Goal: Task Accomplishment & Management: Manage account settings

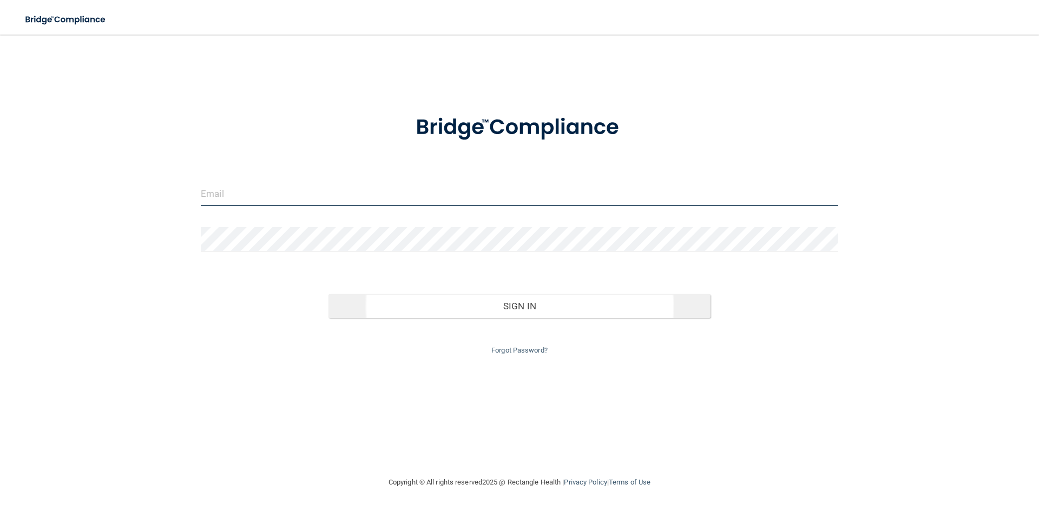
type input "[EMAIL_ADDRESS][DOMAIN_NAME]"
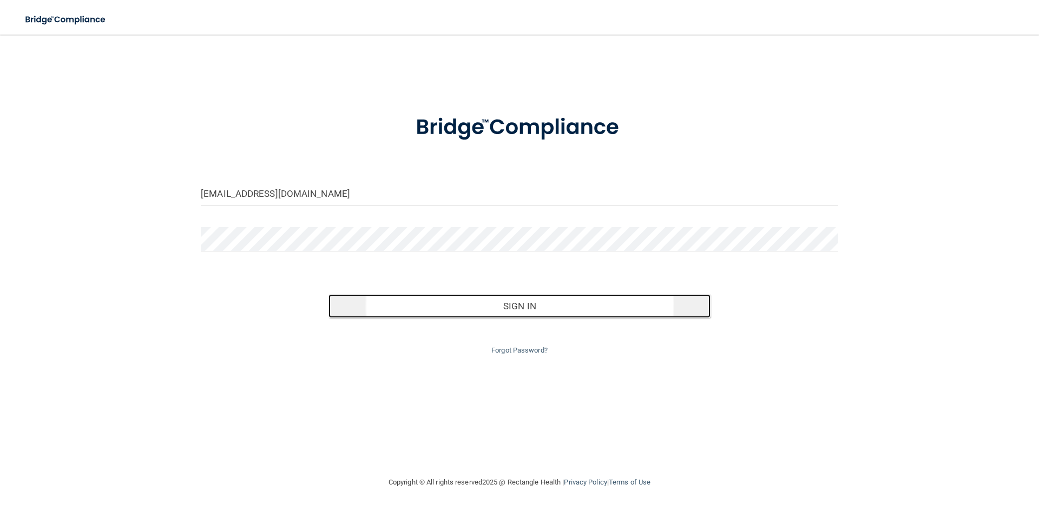
click at [530, 305] on button "Sign In" at bounding box center [519, 306] width 382 height 24
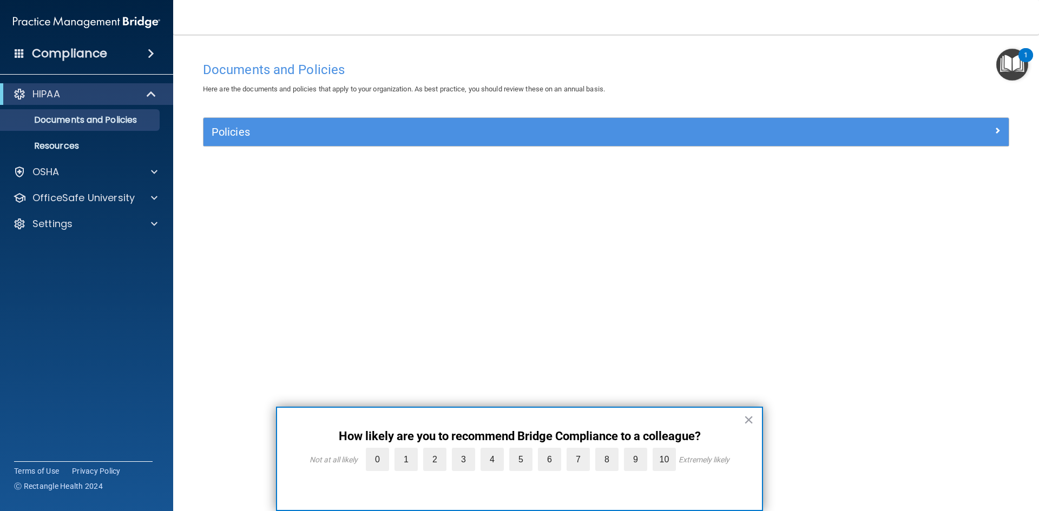
click at [153, 48] on span at bounding box center [151, 53] width 6 height 13
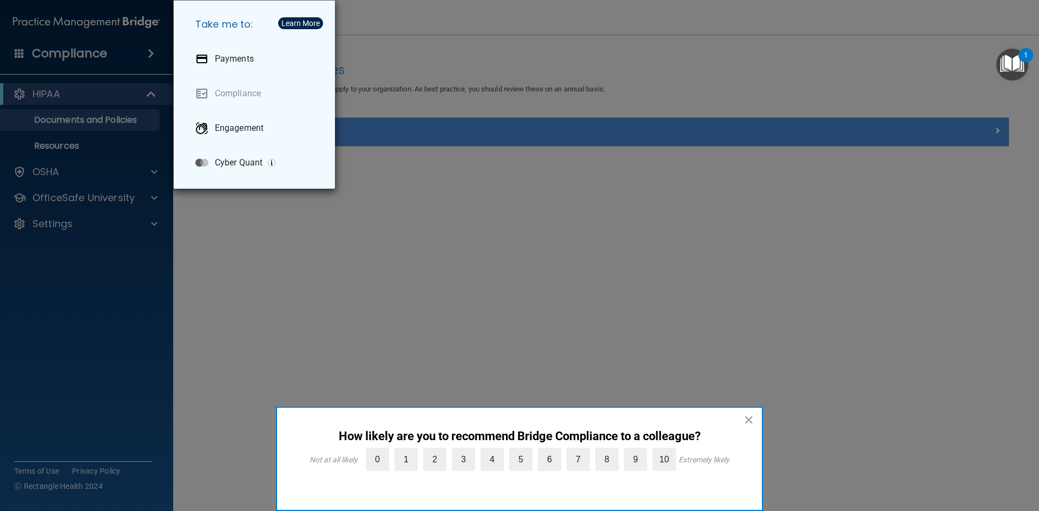
click at [153, 48] on div "Take me to: Payments Compliance Engagement Cyber Quant" at bounding box center [519, 255] width 1039 height 511
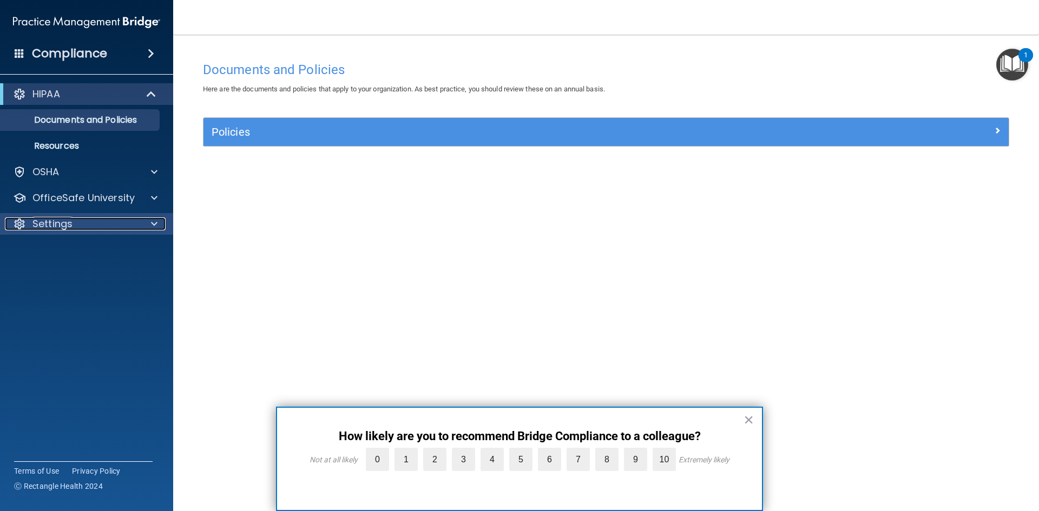
click at [147, 227] on div at bounding box center [152, 223] width 27 height 13
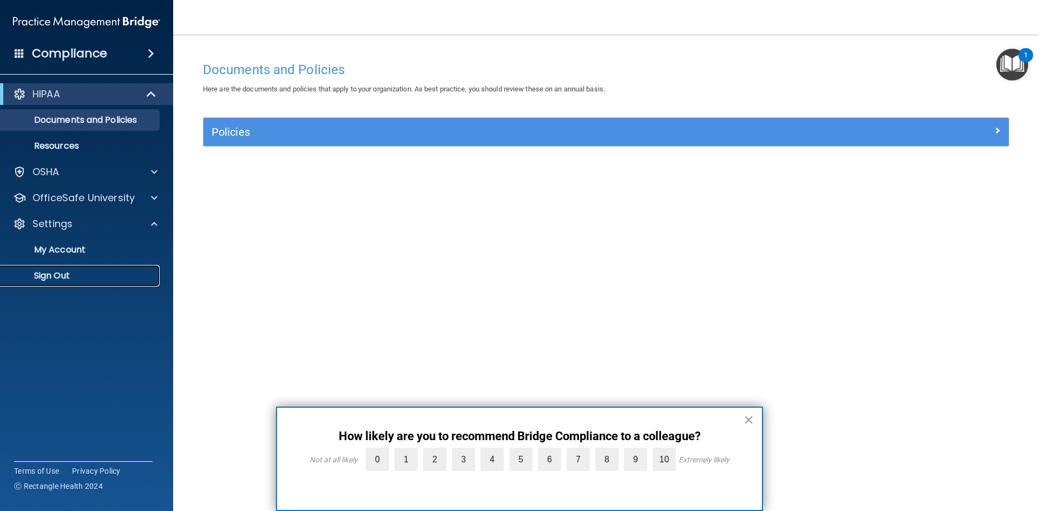
click at [56, 269] on link "Sign Out" at bounding box center [74, 276] width 170 height 22
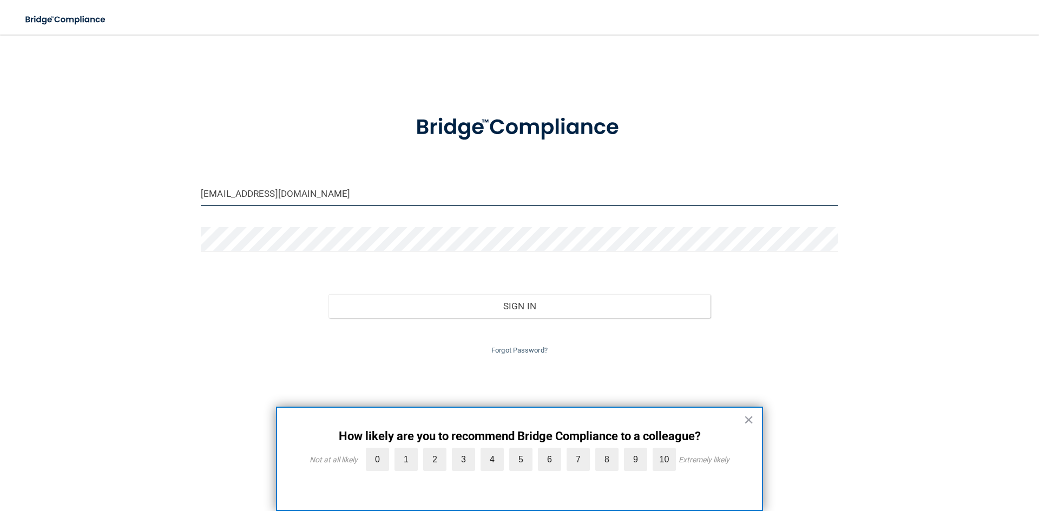
click at [316, 194] on input "[EMAIL_ADDRESS][DOMAIN_NAME]" at bounding box center [519, 194] width 637 height 24
drag, startPoint x: 316, startPoint y: 194, endPoint x: 151, endPoint y: 186, distance: 165.7
click at [151, 186] on div "miss.seaborn2@hotmail.com Invalid email/password. You don't have permission to …" at bounding box center [519, 255] width 995 height 420
click at [313, 191] on input "[EMAIL_ADDRESS][DOMAIN_NAME]" at bounding box center [519, 194] width 637 height 24
drag, startPoint x: 300, startPoint y: 198, endPoint x: 293, endPoint y: 199, distance: 6.5
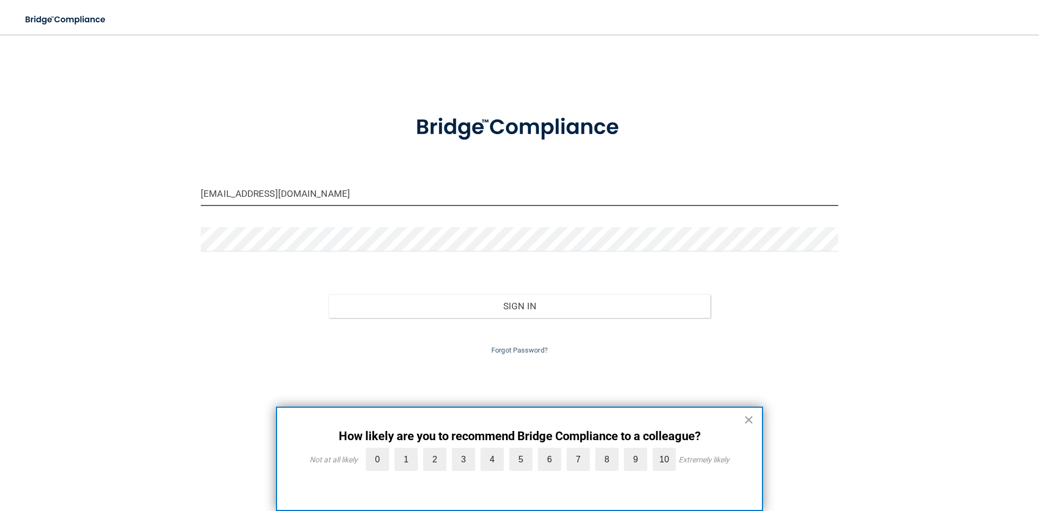
click at [293, 199] on input "[EMAIL_ADDRESS][DOMAIN_NAME]" at bounding box center [519, 194] width 637 height 24
click at [749, 420] on button "×" at bounding box center [748, 419] width 10 height 17
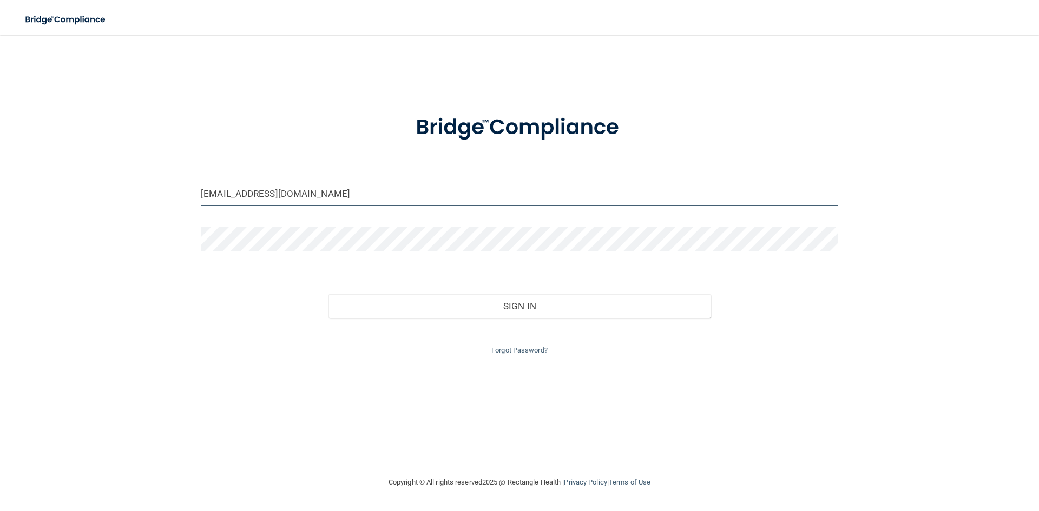
click at [302, 192] on input "[EMAIL_ADDRESS][DOMAIN_NAME]" at bounding box center [519, 194] width 637 height 24
click at [289, 201] on input "[EMAIL_ADDRESS][DOMAIN_NAME]" at bounding box center [519, 194] width 637 height 24
drag, startPoint x: 310, startPoint y: 199, endPoint x: 210, endPoint y: 197, distance: 100.1
click at [210, 197] on input "[EMAIL_ADDRESS][DOMAIN_NAME]" at bounding box center [519, 194] width 637 height 24
click at [285, 191] on input "[EMAIL_ADDRESS][DOMAIN_NAME]" at bounding box center [519, 194] width 637 height 24
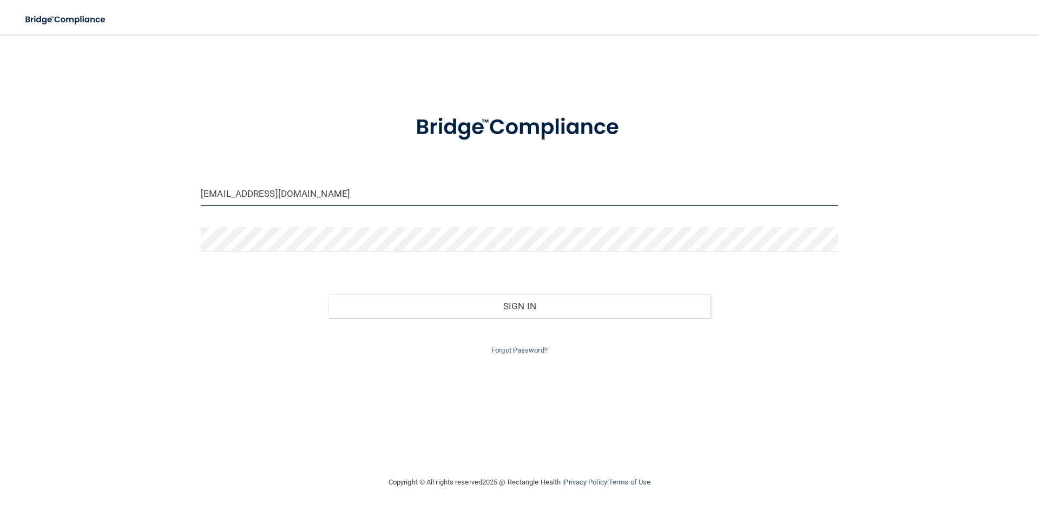
click at [304, 192] on input "[EMAIL_ADDRESS][DOMAIN_NAME]" at bounding box center [519, 194] width 637 height 24
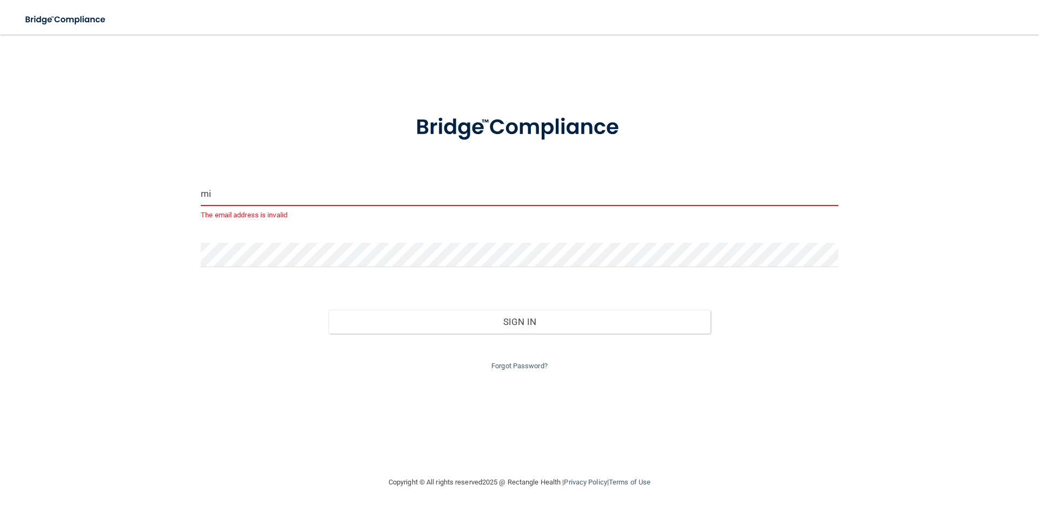
type input "m"
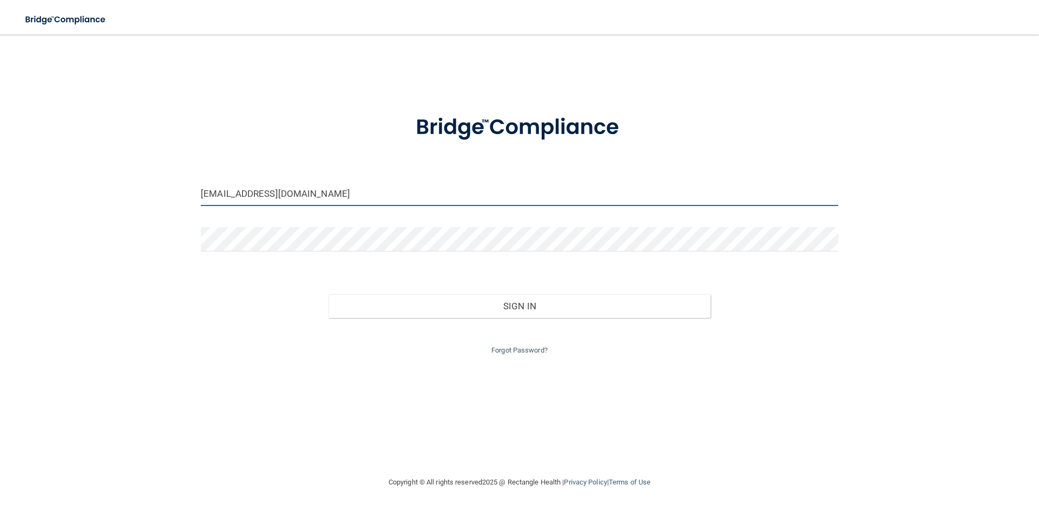
type input "[EMAIL_ADDRESS][DOMAIN_NAME]"
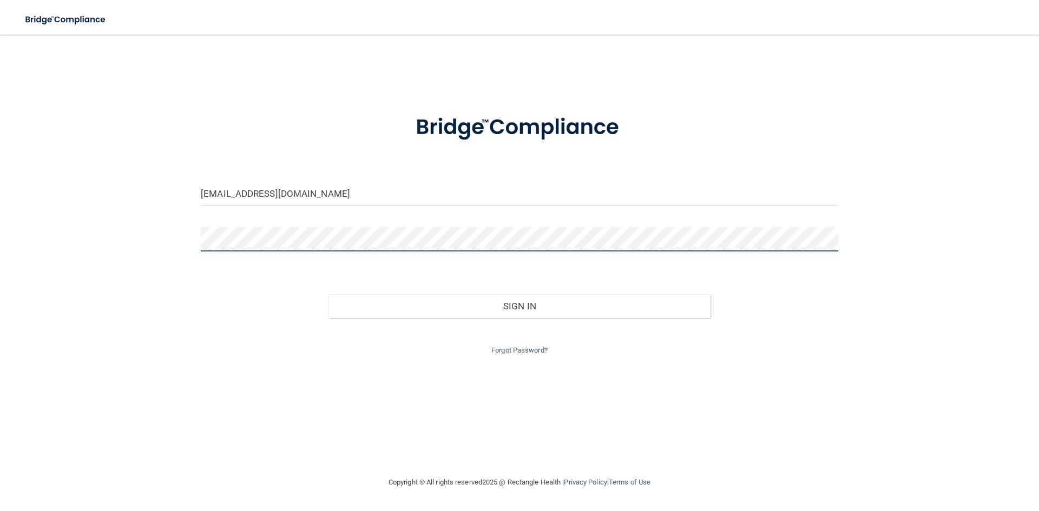
click at [328, 294] on button "Sign In" at bounding box center [519, 306] width 382 height 24
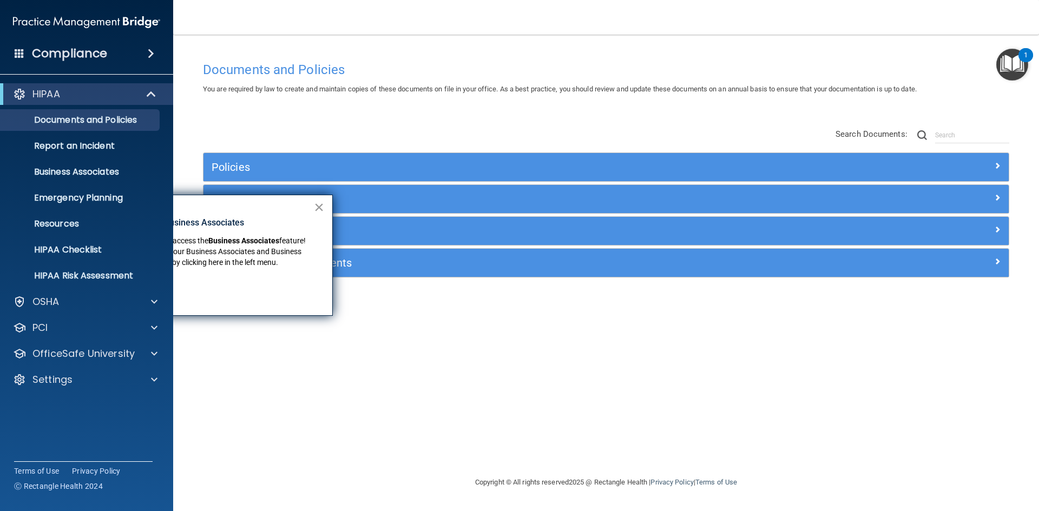
click at [318, 209] on button "×" at bounding box center [319, 207] width 10 height 17
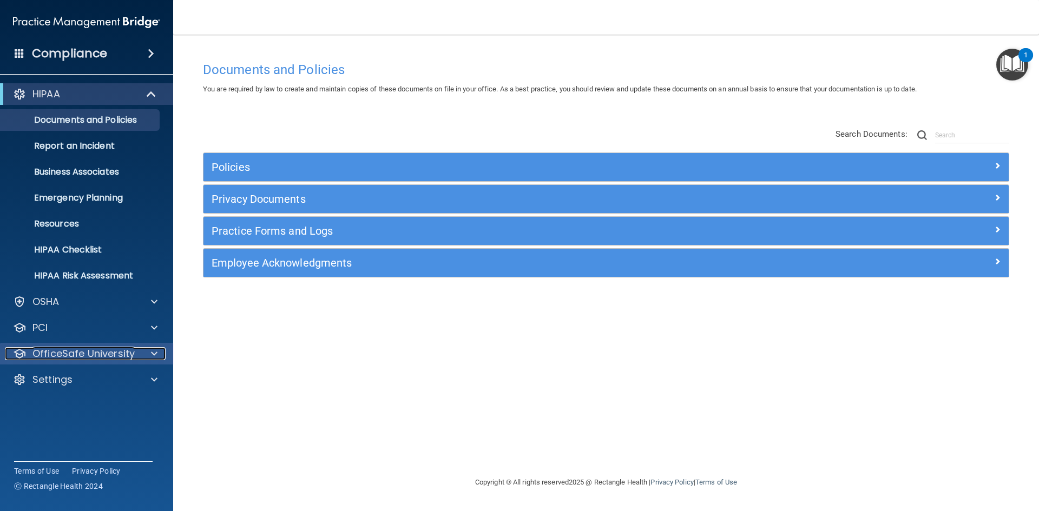
click at [161, 354] on div at bounding box center [152, 353] width 27 height 13
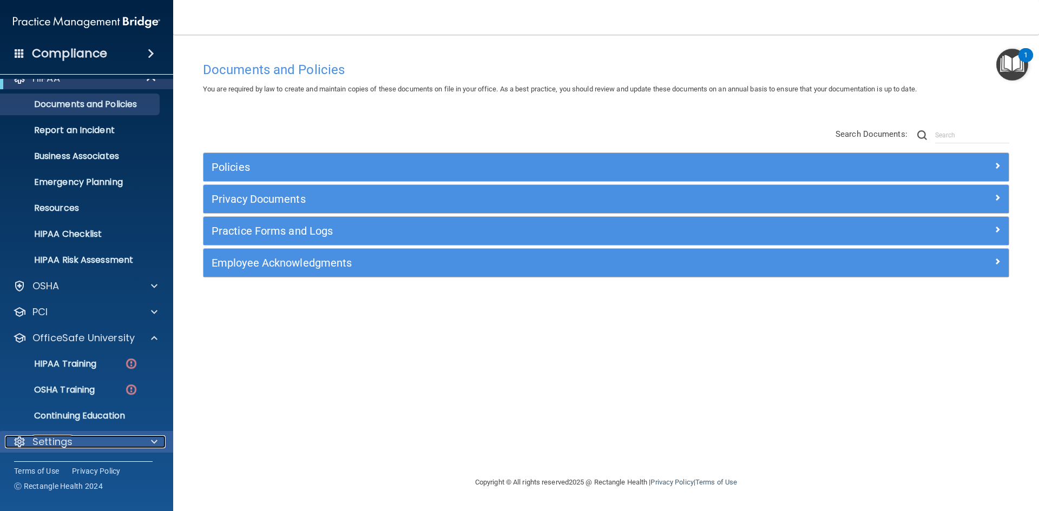
click at [146, 435] on div at bounding box center [152, 441] width 27 height 13
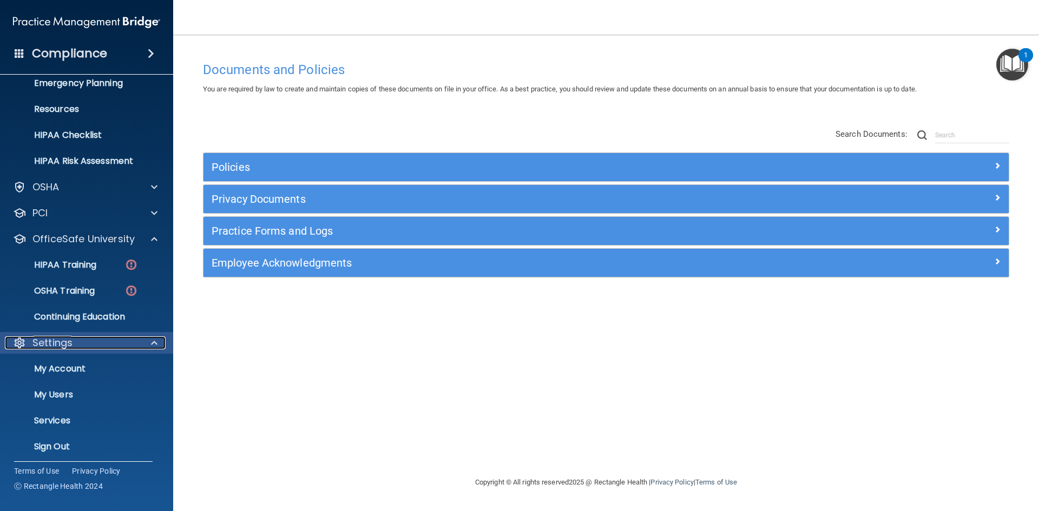
scroll to position [120, 0]
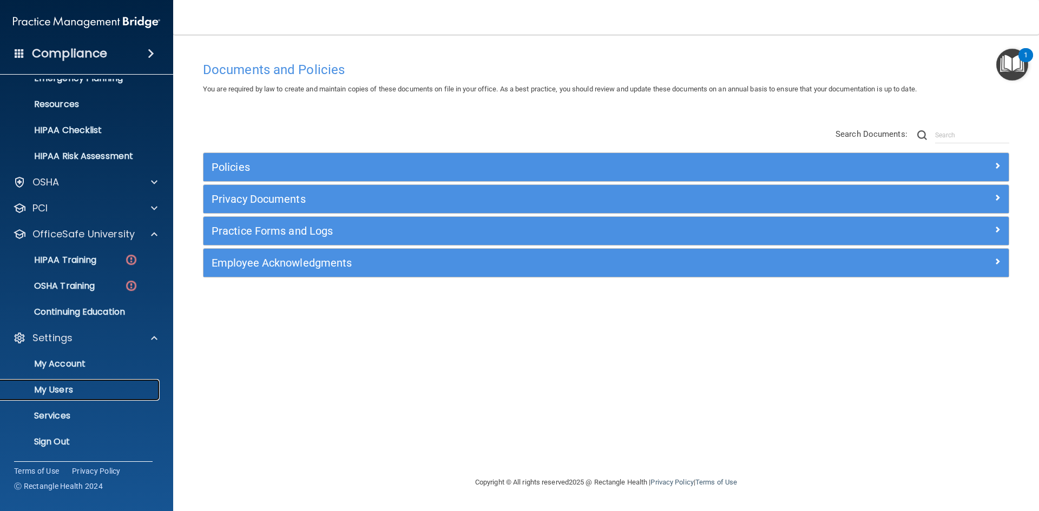
click at [84, 384] on link "My Users" at bounding box center [74, 390] width 170 height 22
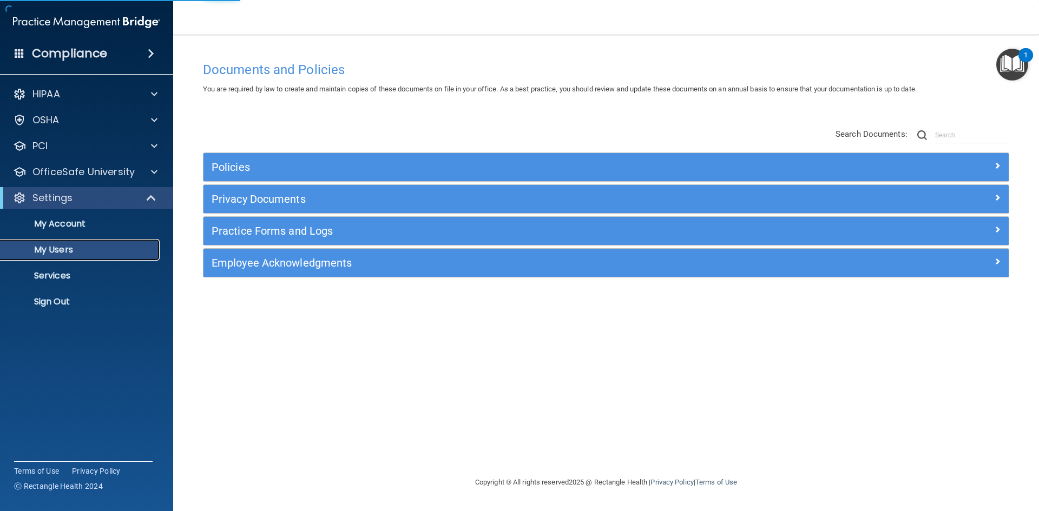
select select "20"
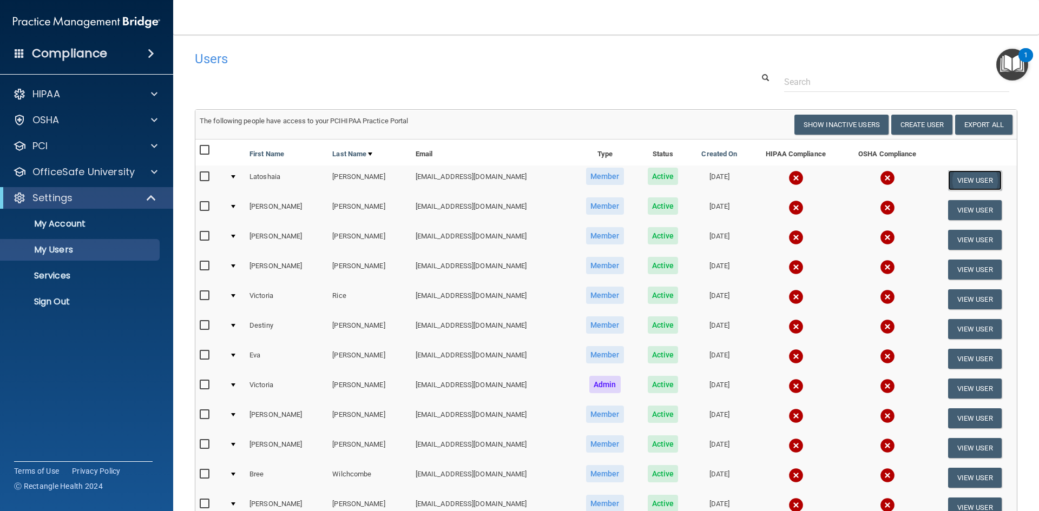
click at [978, 179] on button "View User" at bounding box center [975, 180] width 54 height 20
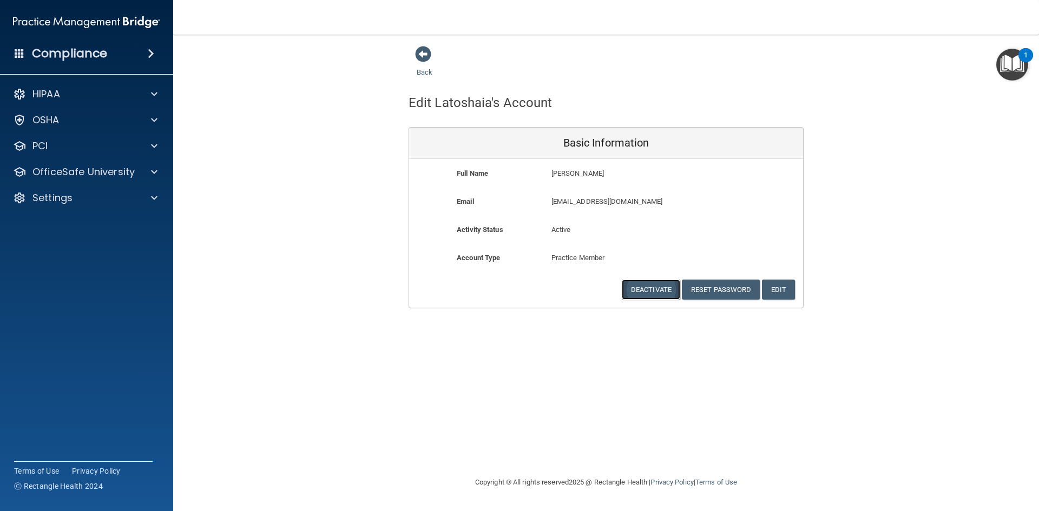
click at [652, 290] on button "Deactivate" at bounding box center [651, 290] width 58 height 20
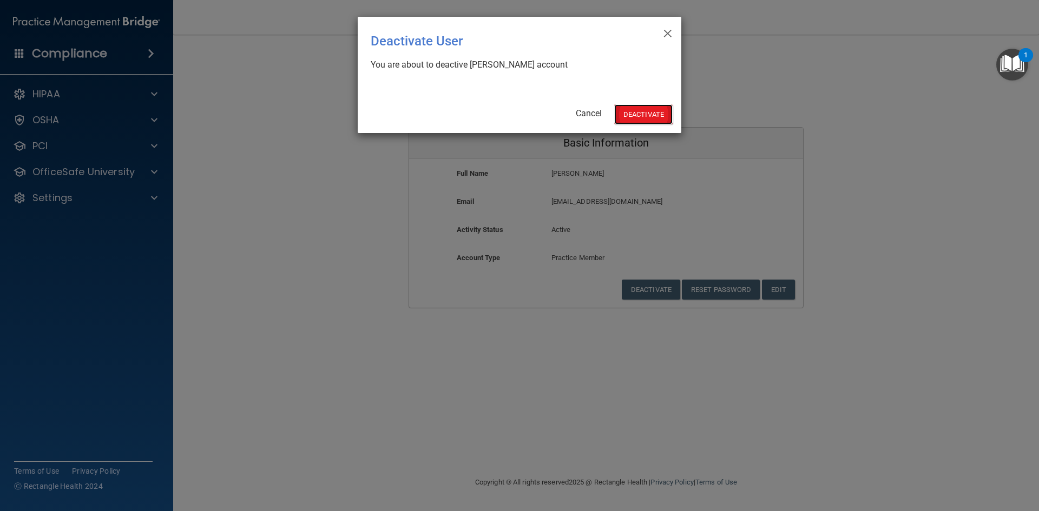
click at [637, 111] on button "Deactivate" at bounding box center [643, 114] width 58 height 20
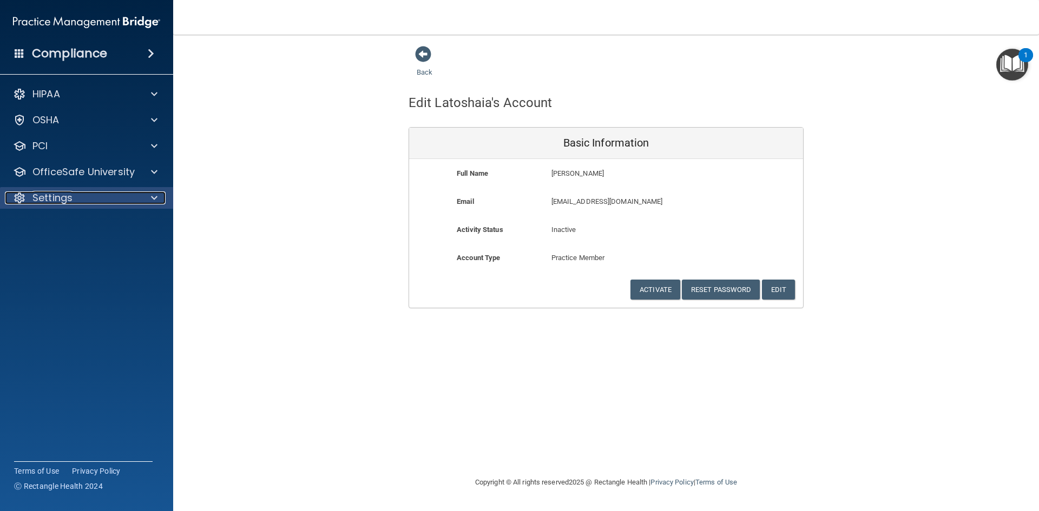
click at [153, 203] on span at bounding box center [154, 198] width 6 height 13
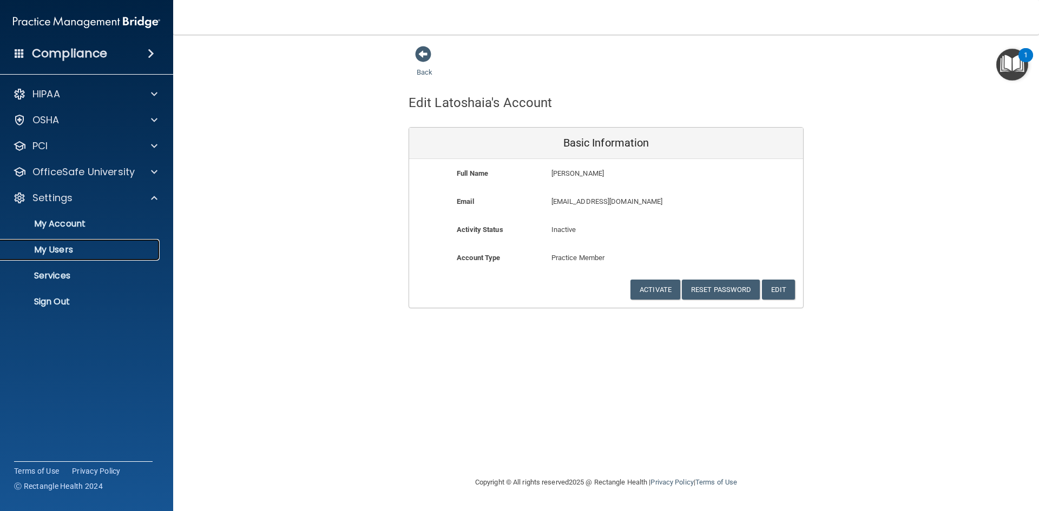
click at [47, 248] on p "My Users" at bounding box center [81, 250] width 148 height 11
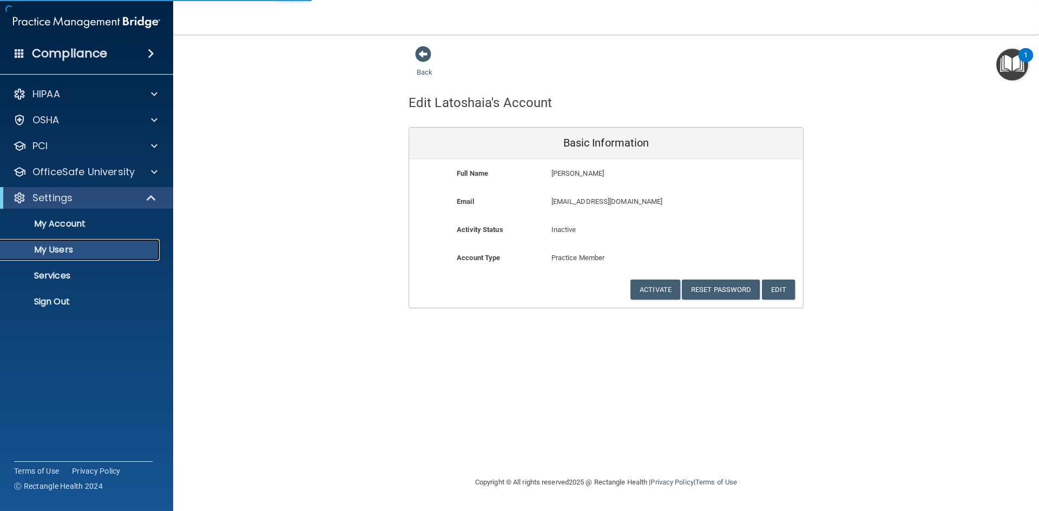
select select "20"
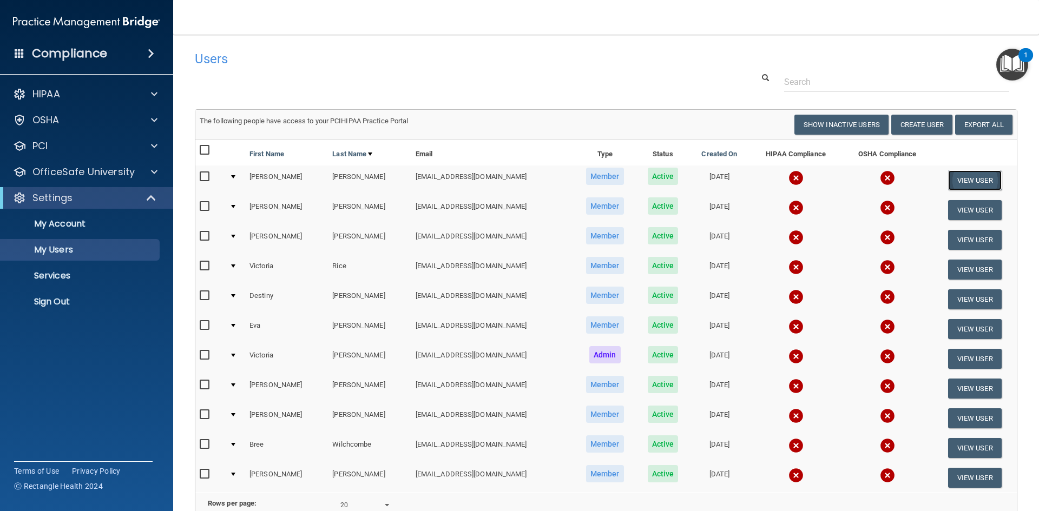
click at [967, 177] on button "View User" at bounding box center [975, 180] width 54 height 20
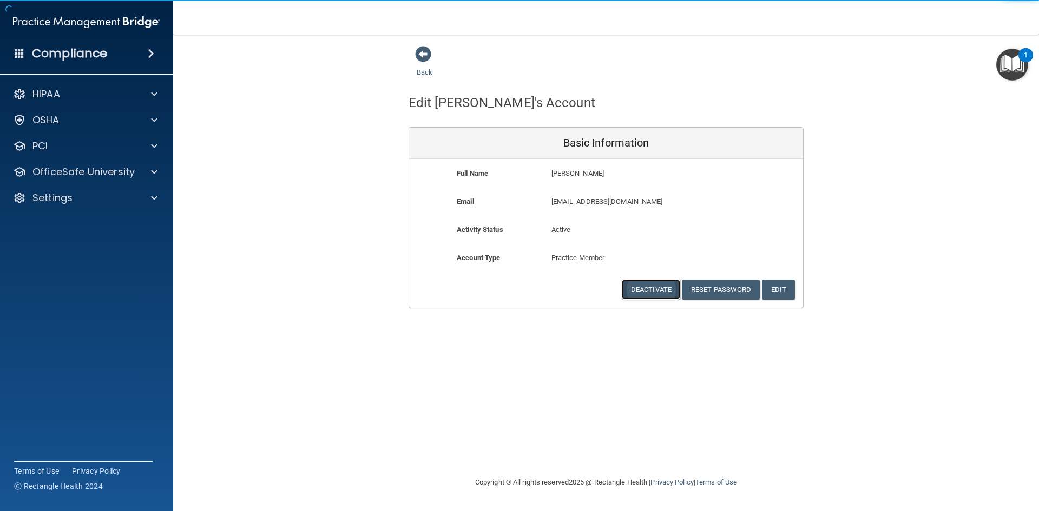
click at [662, 289] on button "Deactivate" at bounding box center [651, 290] width 58 height 20
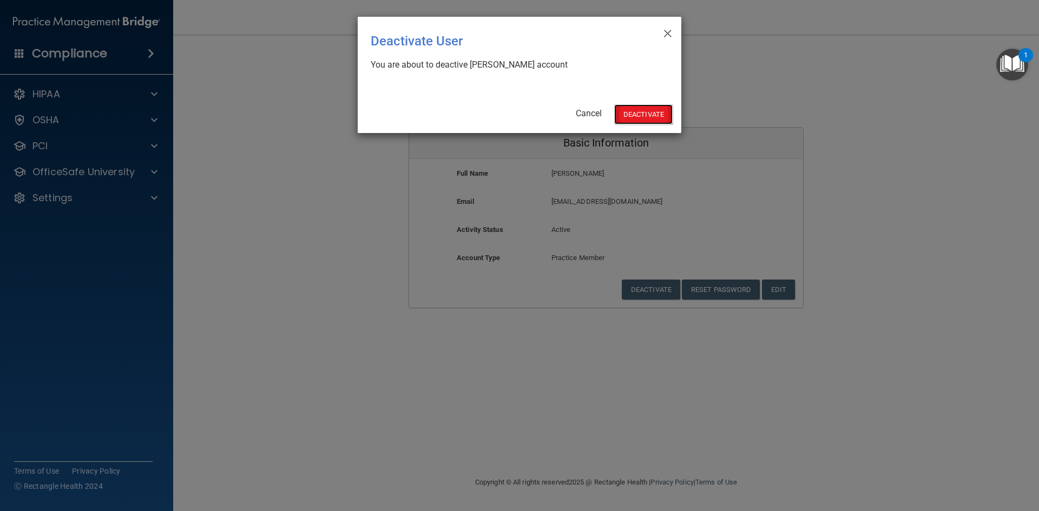
click at [641, 108] on button "Deactivate" at bounding box center [643, 114] width 58 height 20
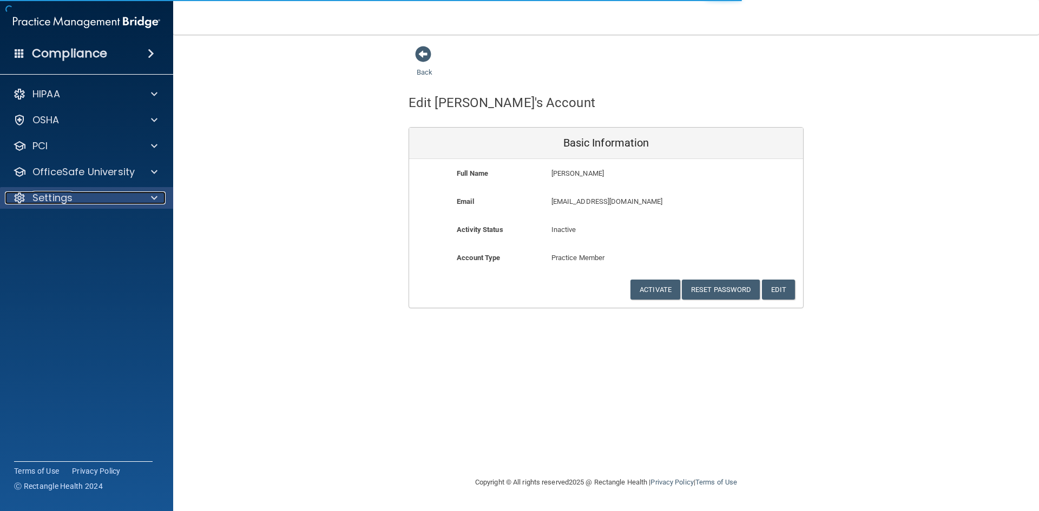
click at [103, 202] on div "Settings" at bounding box center [72, 198] width 134 height 13
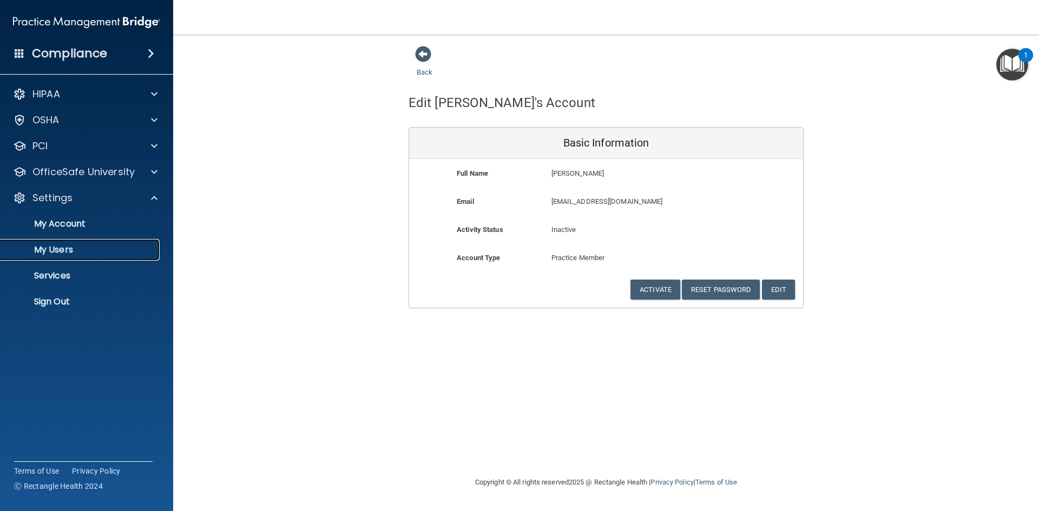
click at [80, 245] on p "My Users" at bounding box center [81, 250] width 148 height 11
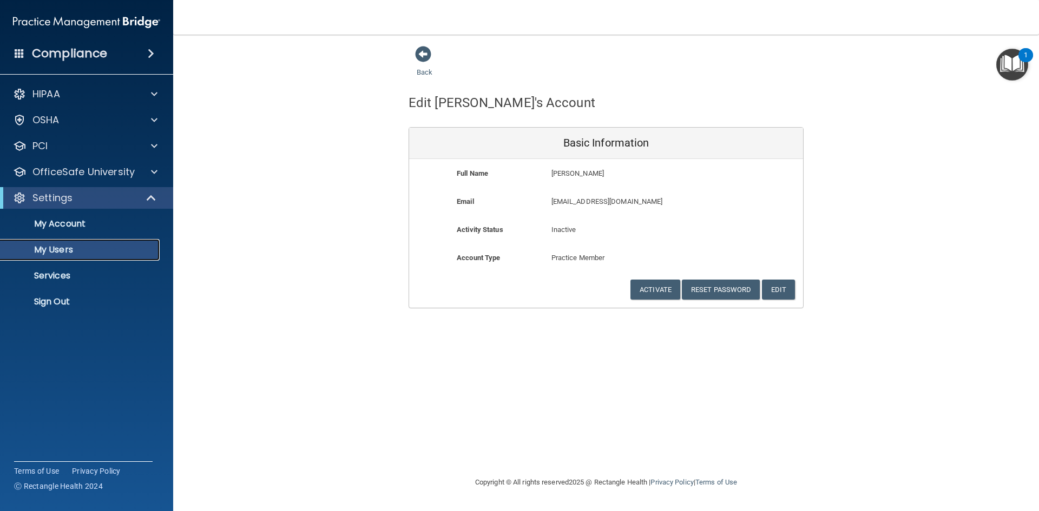
select select "20"
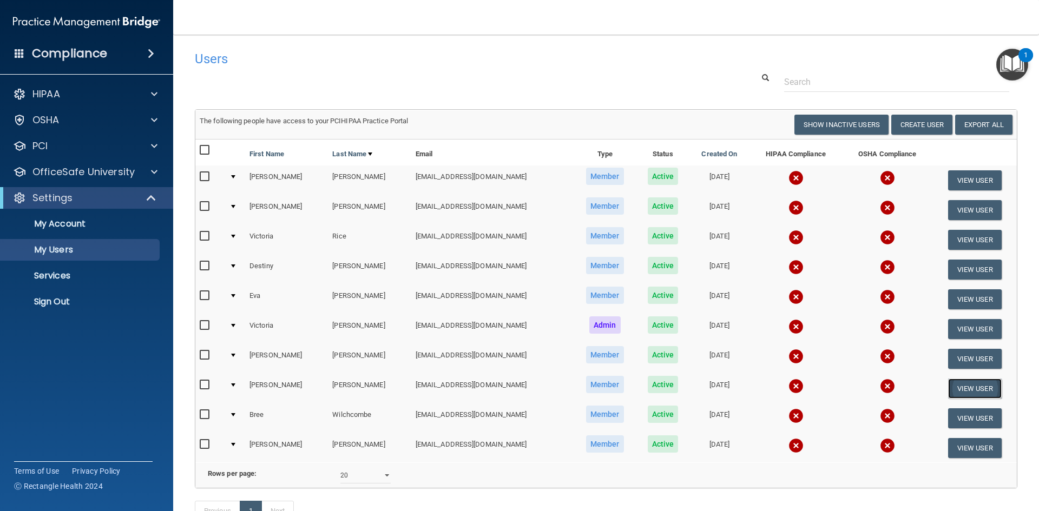
click at [966, 388] on button "View User" at bounding box center [975, 389] width 54 height 20
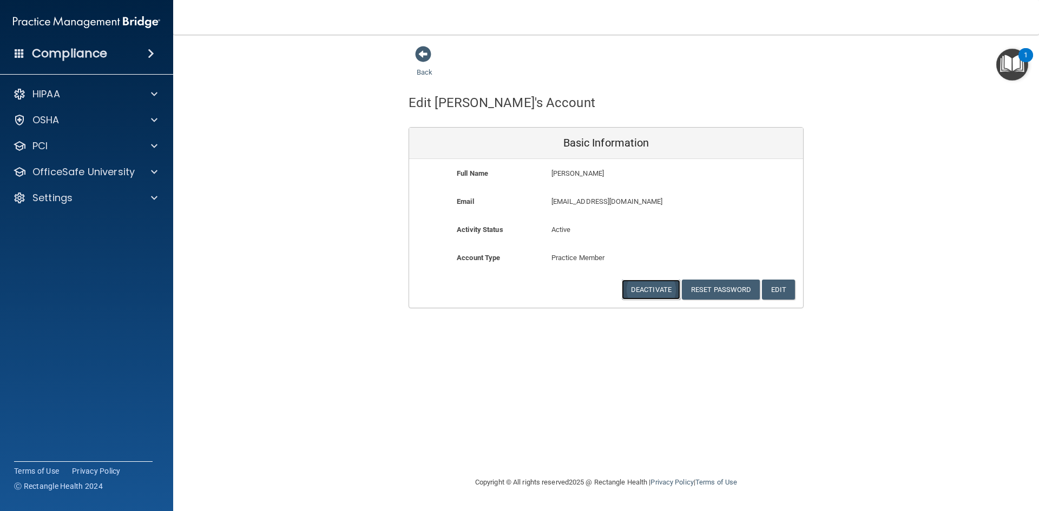
click at [655, 290] on button "Deactivate" at bounding box center [651, 290] width 58 height 20
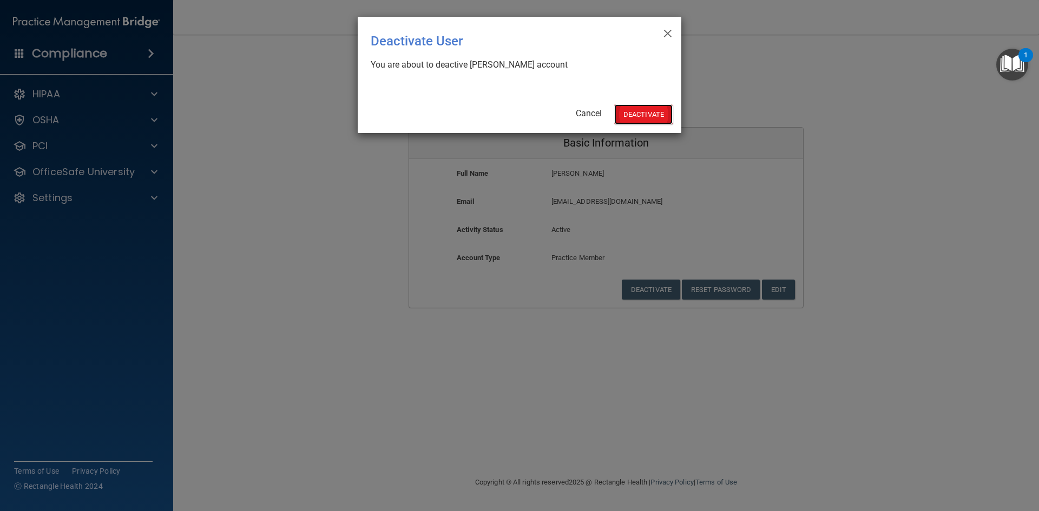
click at [642, 118] on button "Deactivate" at bounding box center [643, 114] width 58 height 20
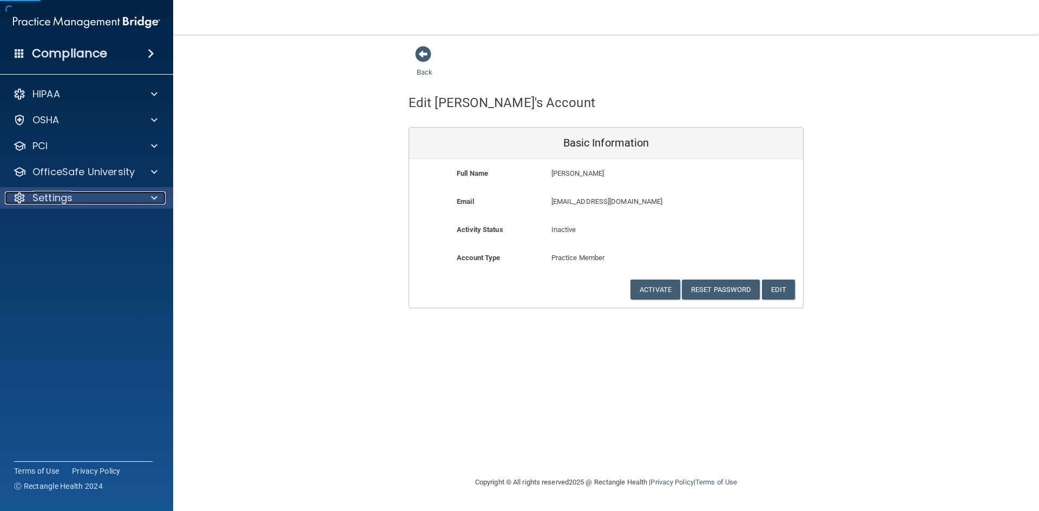
click at [148, 196] on div at bounding box center [152, 198] width 27 height 13
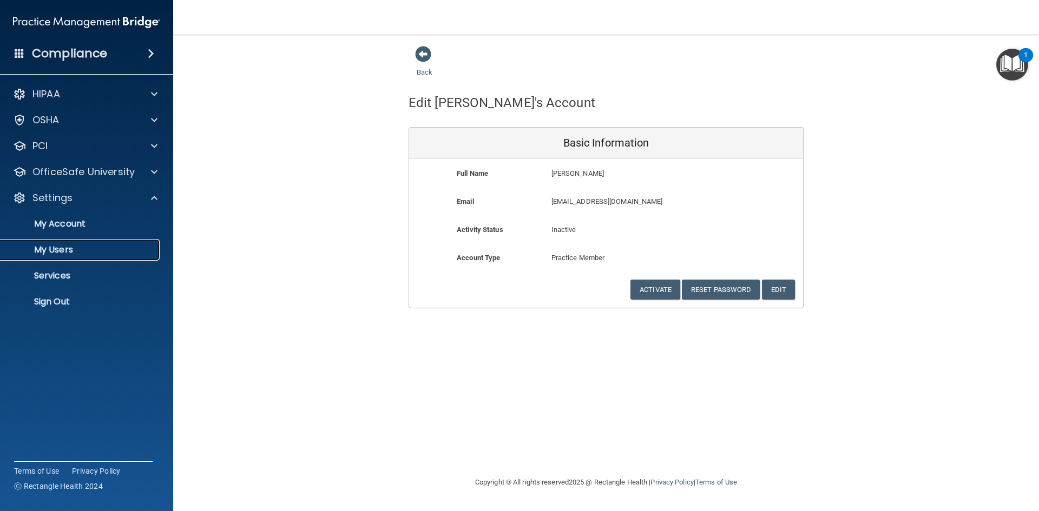
click at [105, 253] on p "My Users" at bounding box center [81, 250] width 148 height 11
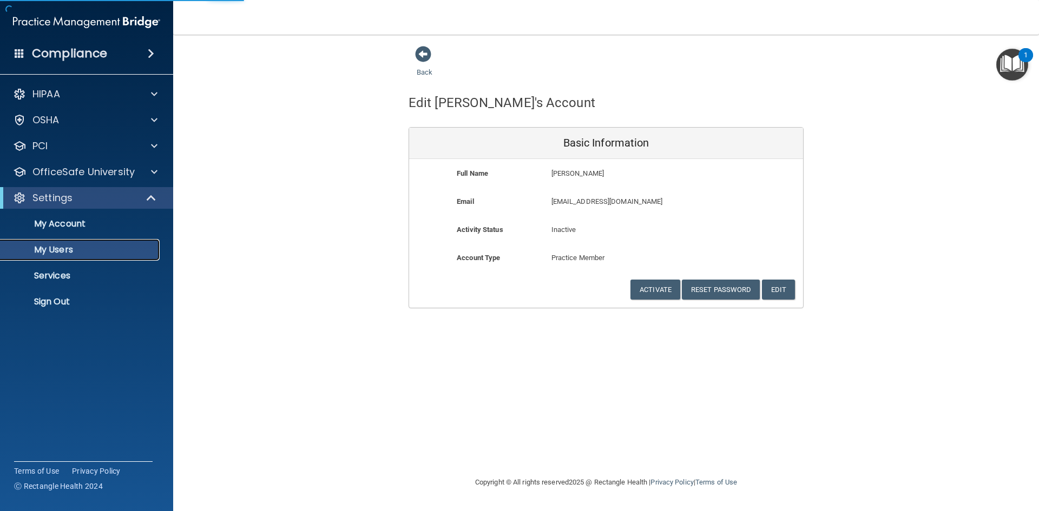
select select "20"
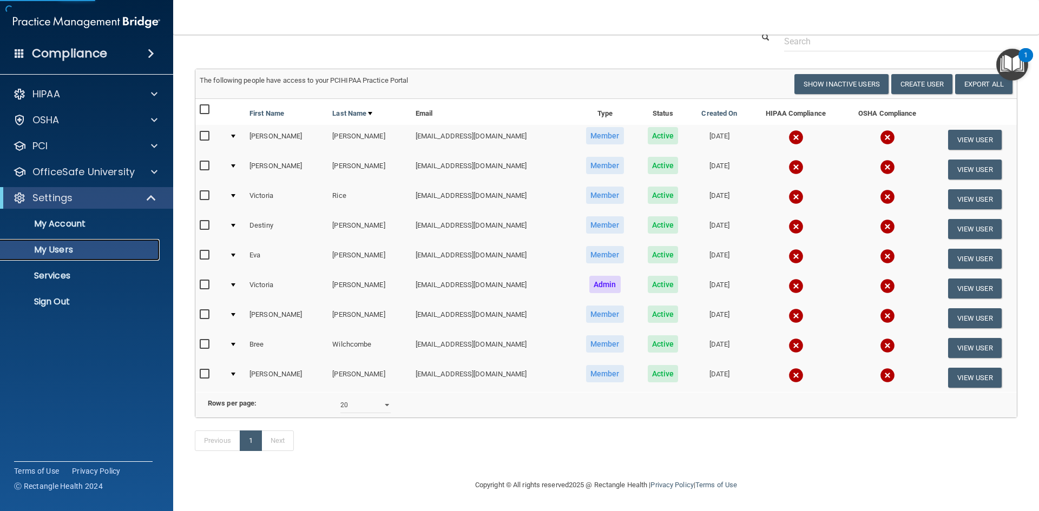
scroll to position [57, 0]
click at [980, 338] on button "View User" at bounding box center [975, 348] width 54 height 20
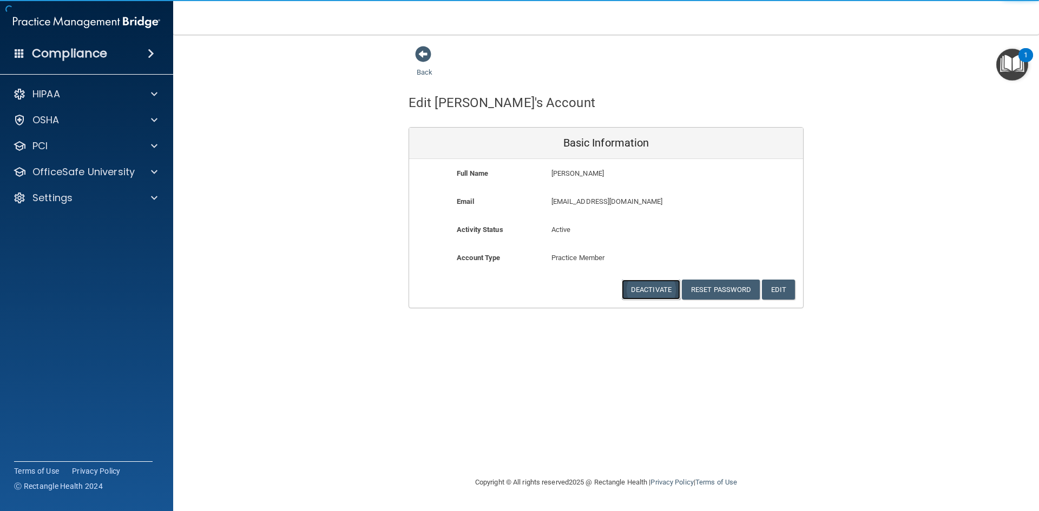
click at [657, 287] on button "Deactivate" at bounding box center [651, 290] width 58 height 20
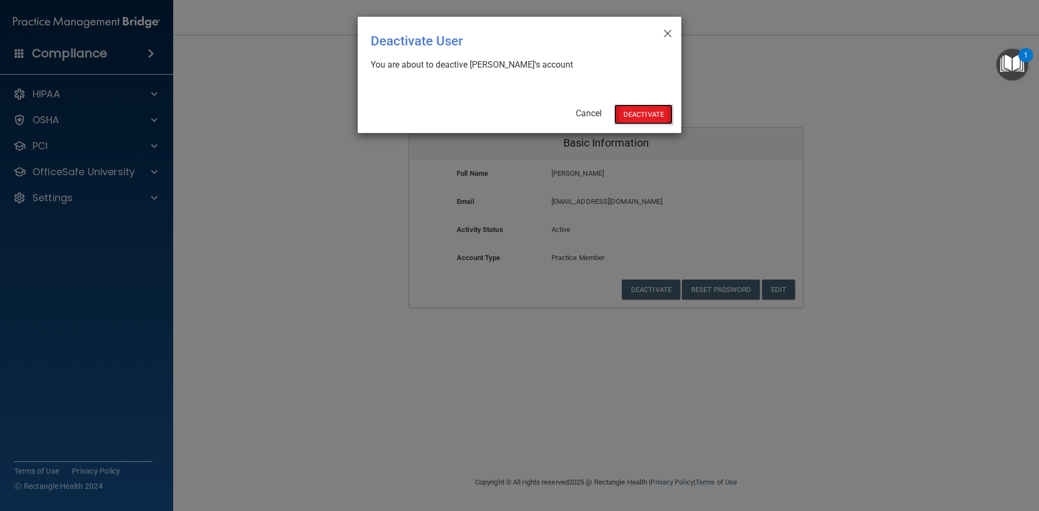
click at [659, 114] on button "Deactivate" at bounding box center [643, 114] width 58 height 20
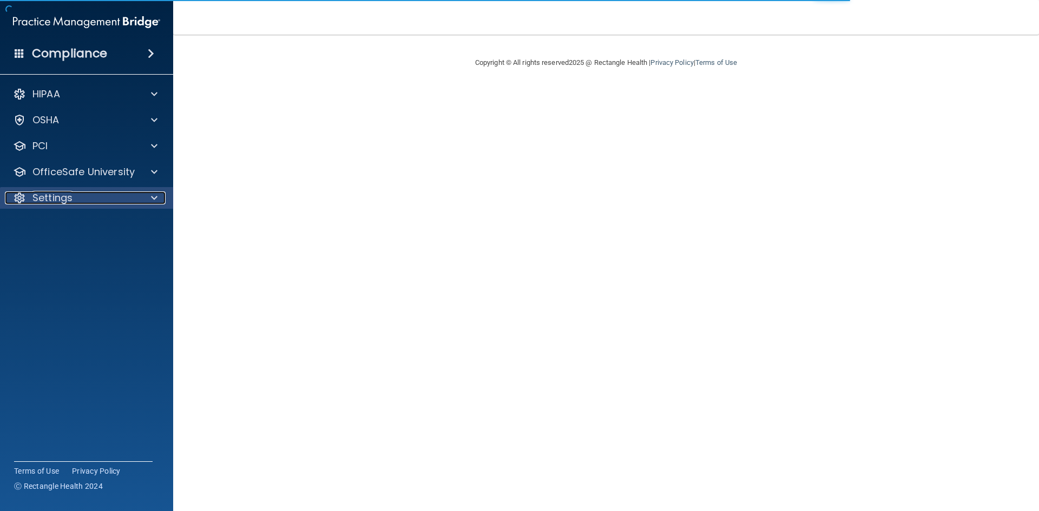
click at [91, 203] on div "Settings" at bounding box center [72, 198] width 134 height 13
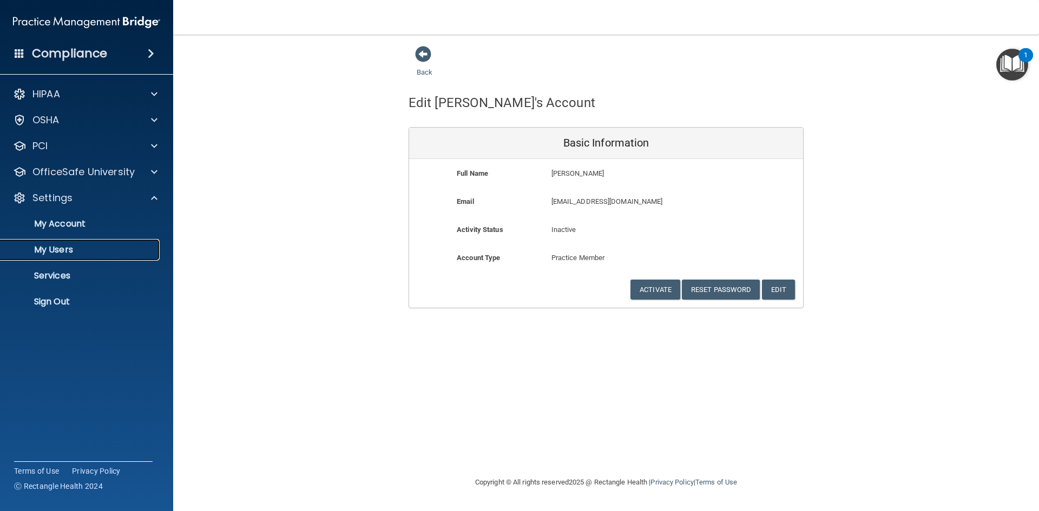
click at [75, 254] on p "My Users" at bounding box center [81, 250] width 148 height 11
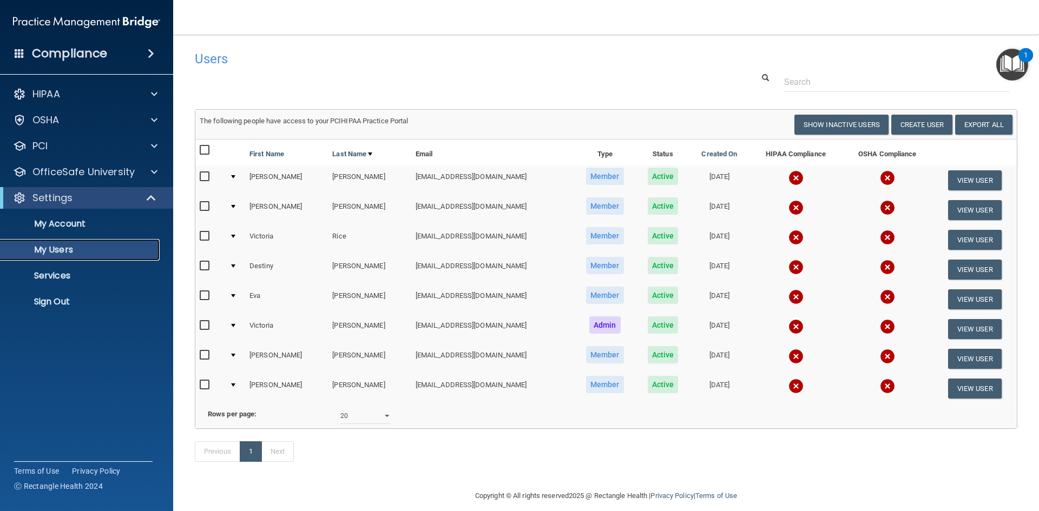
scroll to position [27, 0]
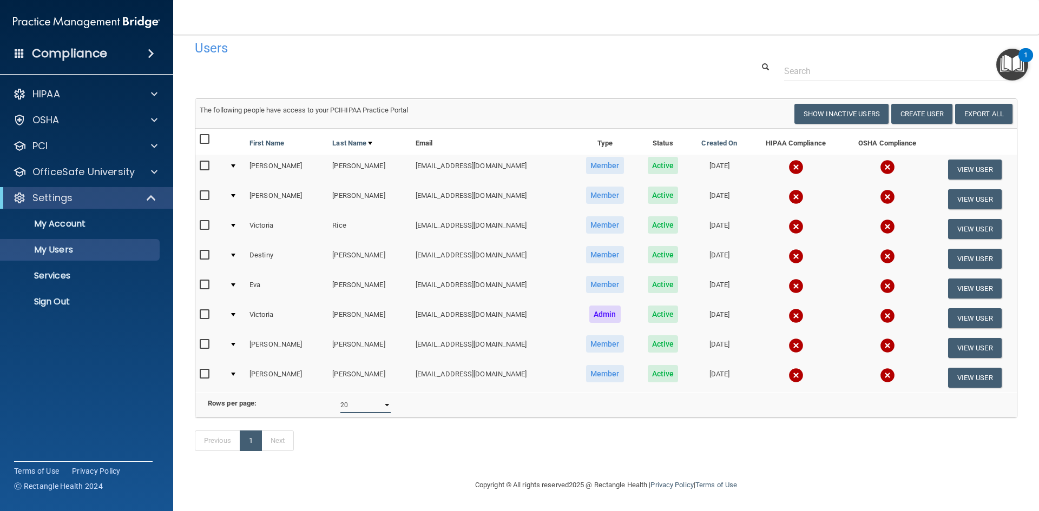
click at [379, 398] on select "10 20 30 40 all" at bounding box center [365, 405] width 50 height 16
select select "30"
click at [340, 397] on select "10 20 30 40 all" at bounding box center [365, 405] width 50 height 16
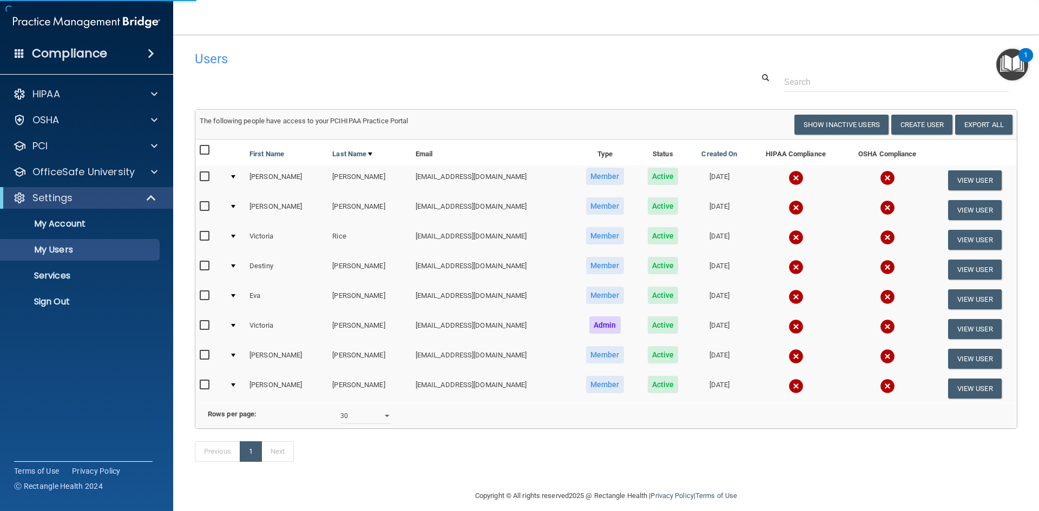
select select "30"
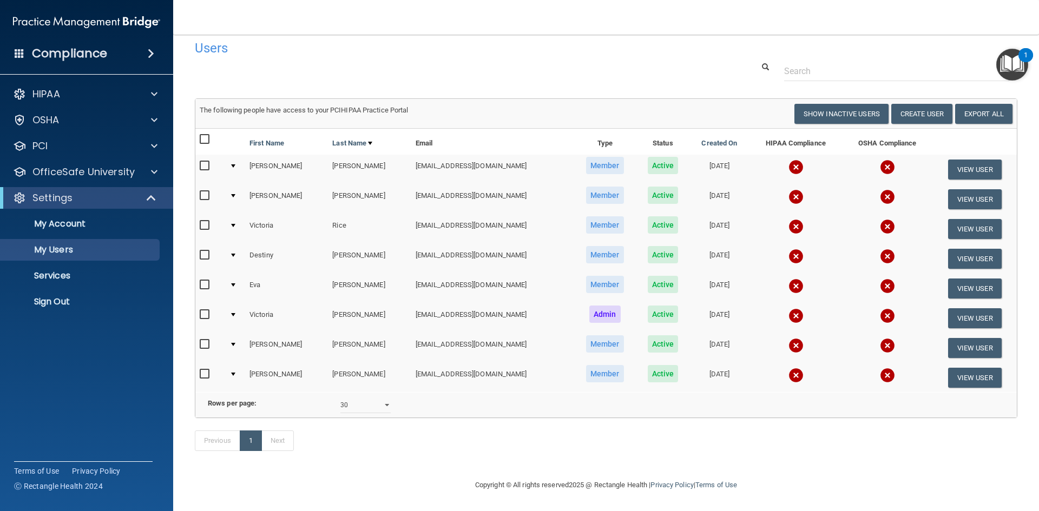
scroll to position [27, 0]
click at [921, 104] on button "Create User" at bounding box center [921, 114] width 61 height 20
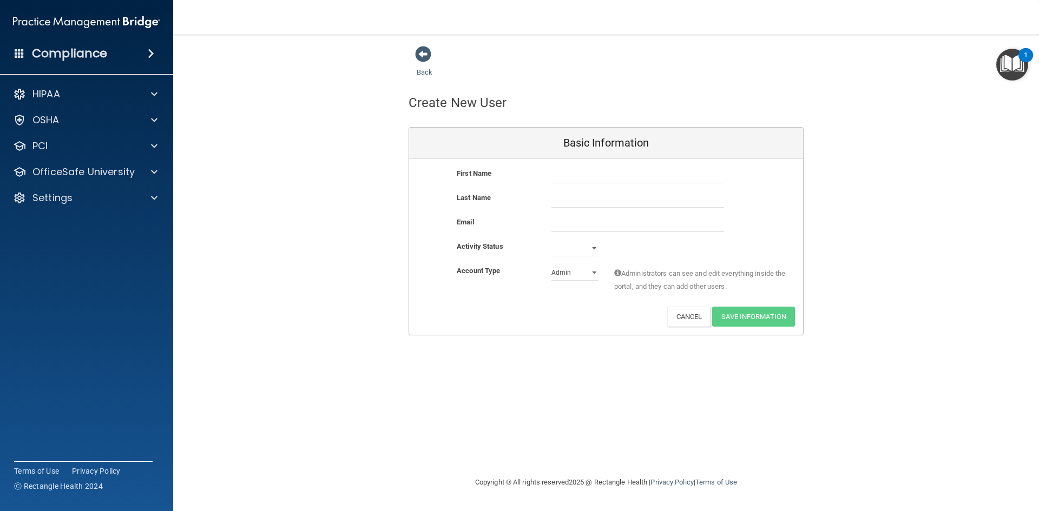
click at [585, 164] on div "First Name Last Name Email Activity Status Active Inactive Account Type Practic…" at bounding box center [606, 247] width 394 height 176
click at [583, 173] on input "text" at bounding box center [637, 175] width 173 height 16
type input "Jasmine"
type input "Harris"
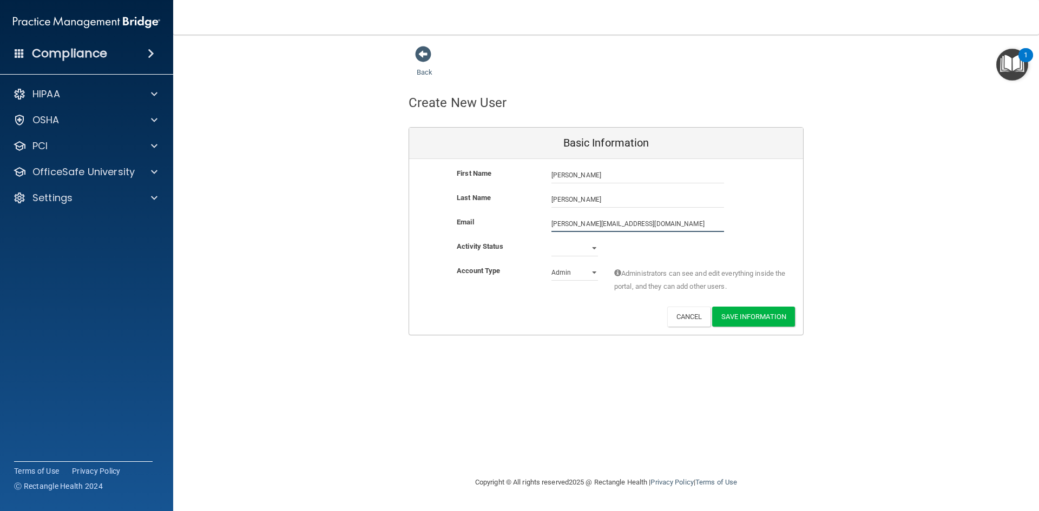
type input "harris.jasmine12467@gmail.com"
click at [592, 246] on select "Active Inactive" at bounding box center [574, 250] width 47 height 16
select select "active"
click at [551, 240] on select "Active Inactive" at bounding box center [574, 248] width 47 height 16
click at [592, 277] on select "Admin Member" at bounding box center [574, 273] width 47 height 16
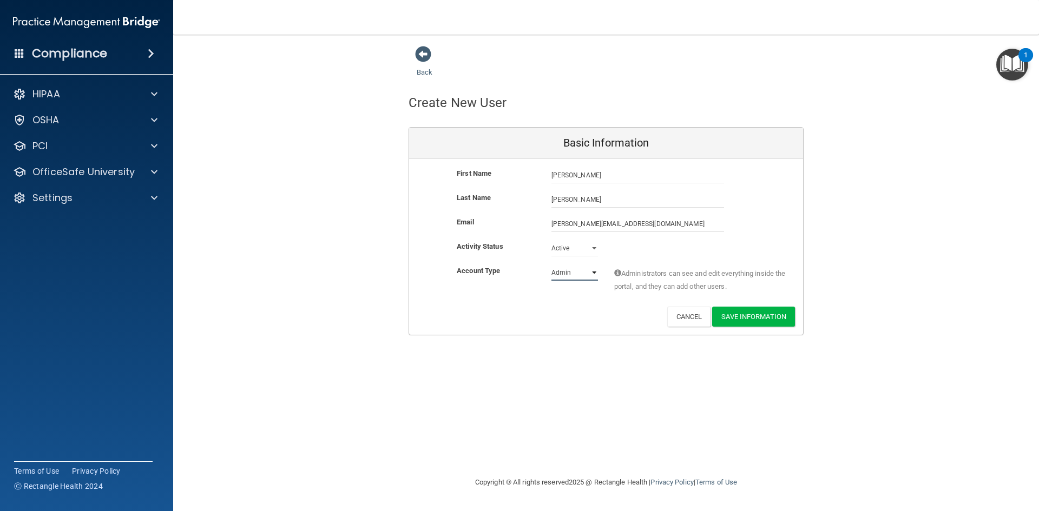
select select "practice_member"
click at [551, 265] on select "Admin Member" at bounding box center [574, 273] width 47 height 16
click at [769, 314] on button "Save Information" at bounding box center [753, 317] width 83 height 20
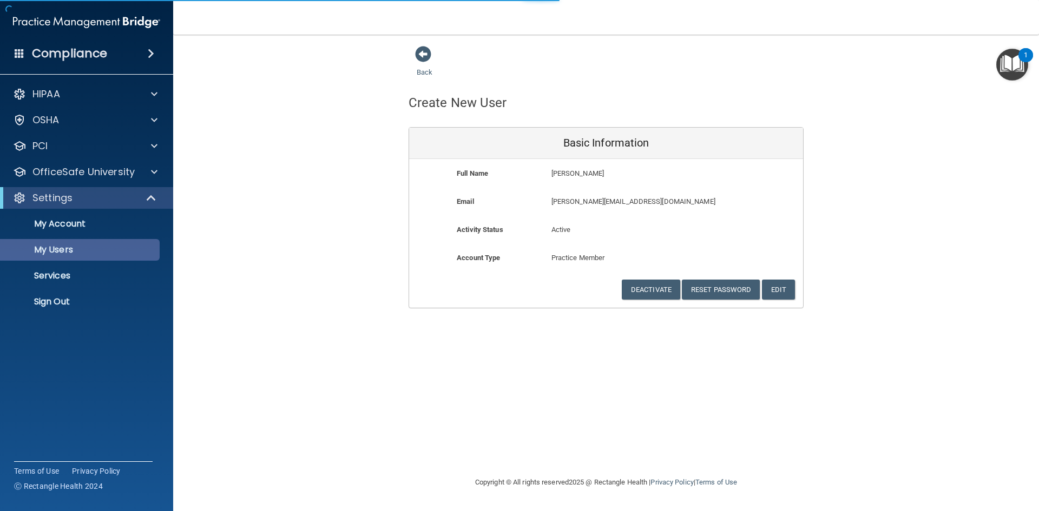
select select "20"
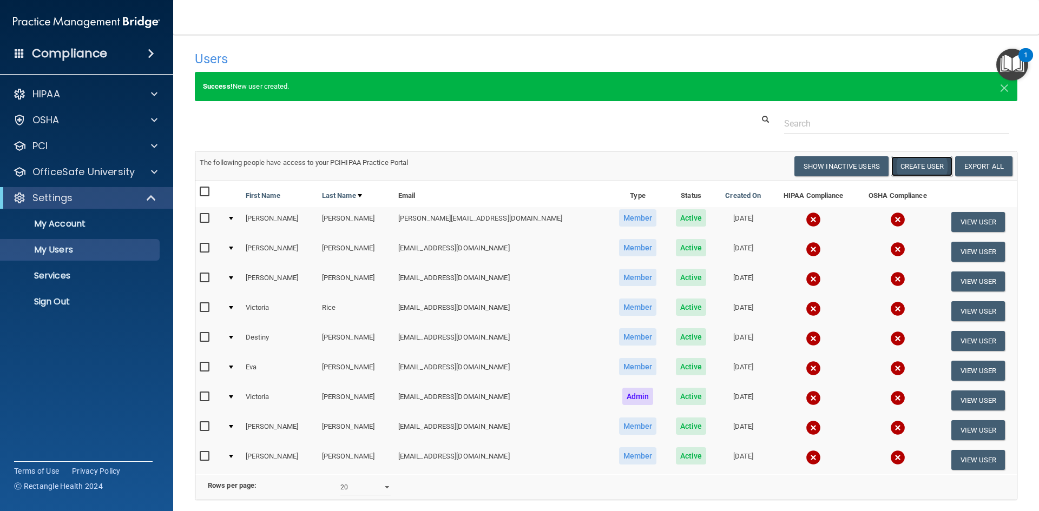
click at [897, 168] on button "Create User" at bounding box center [921, 166] width 61 height 20
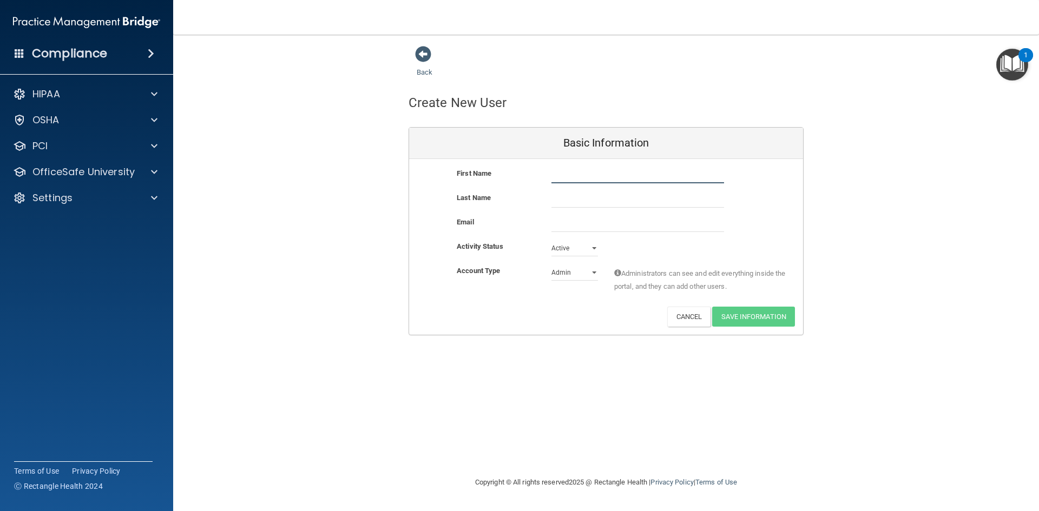
click at [610, 173] on input "text" at bounding box center [637, 175] width 173 height 16
type input "Alondra"
type input "Hernandez"
click at [582, 225] on input "email" at bounding box center [637, 224] width 173 height 16
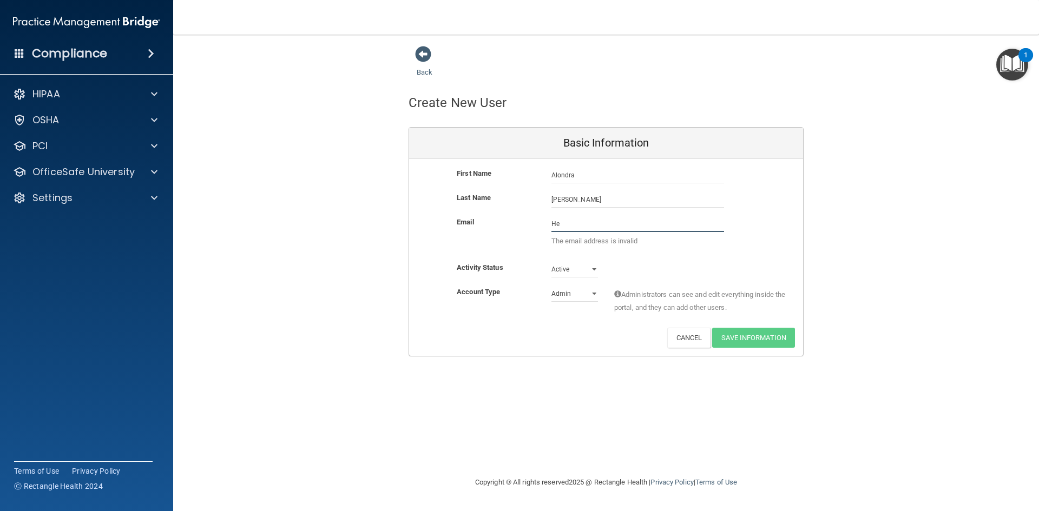
type input "H"
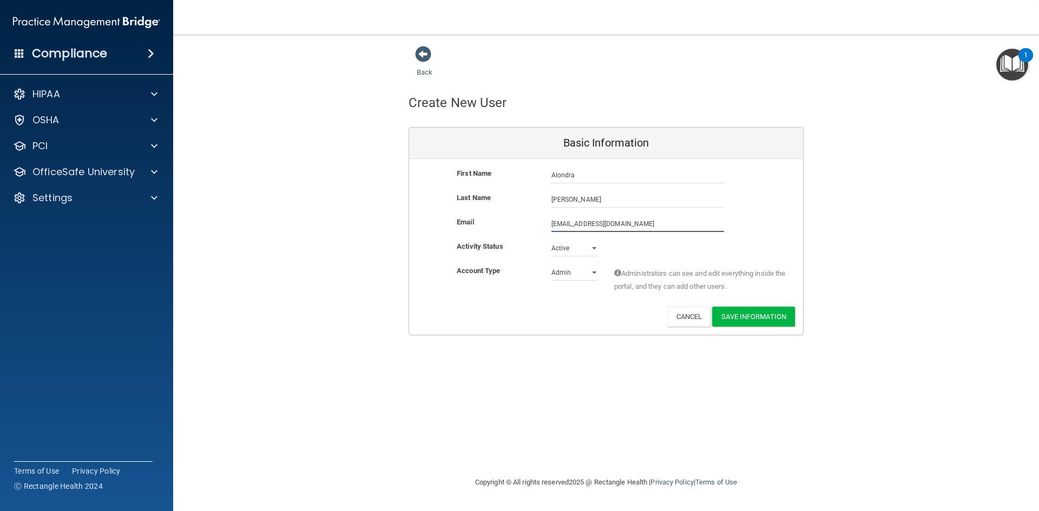
type input "hernandezalondra32438@gmail.com"
click at [562, 278] on select "Admin Member" at bounding box center [574, 275] width 47 height 16
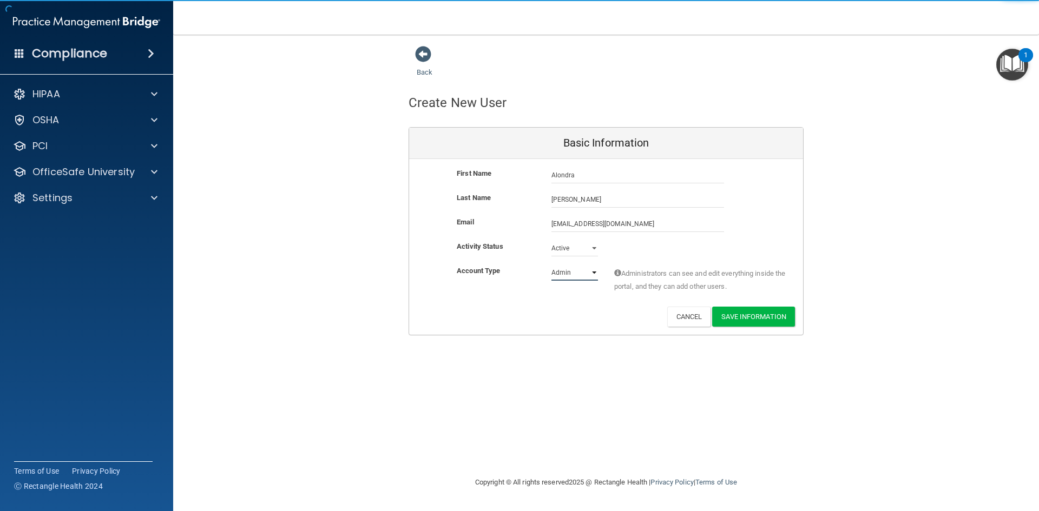
select select "practice_member"
click at [551, 265] on select "Admin Member" at bounding box center [574, 273] width 47 height 16
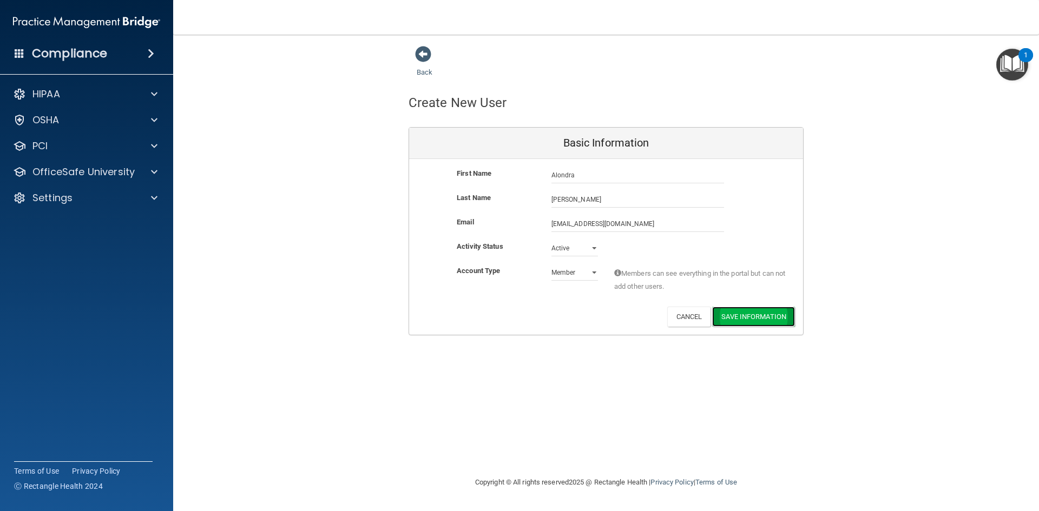
click at [777, 318] on button "Save Information" at bounding box center [753, 317] width 83 height 20
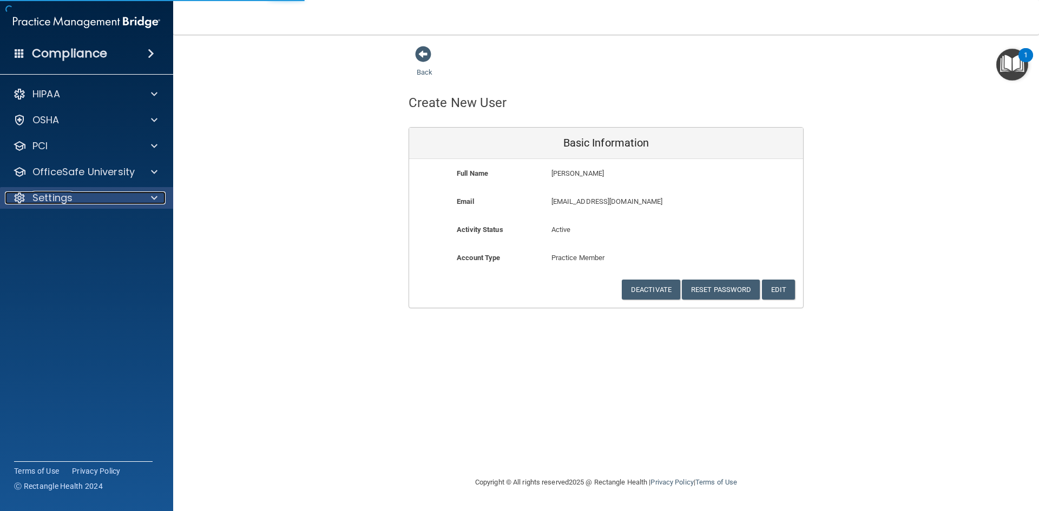
click at [75, 198] on div "Settings" at bounding box center [72, 198] width 134 height 13
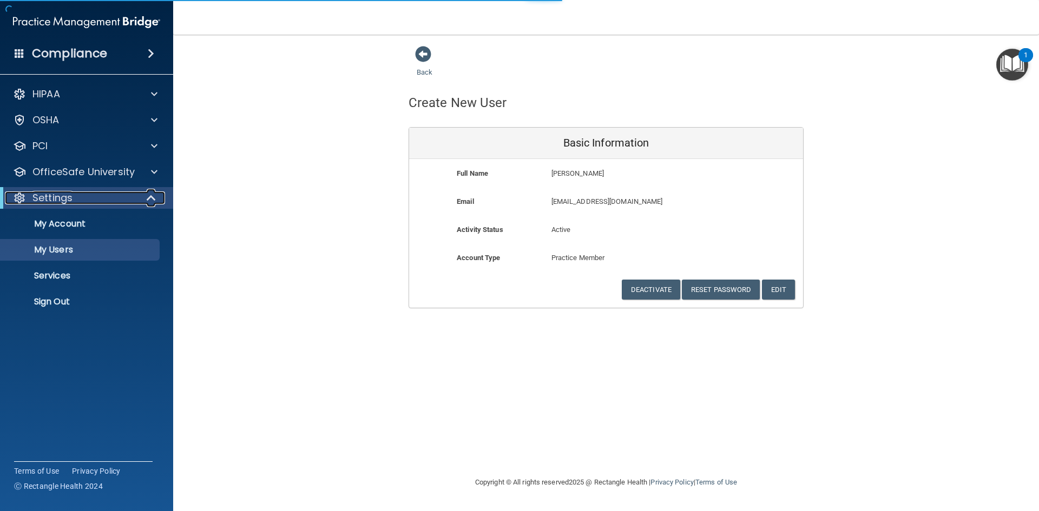
select select "20"
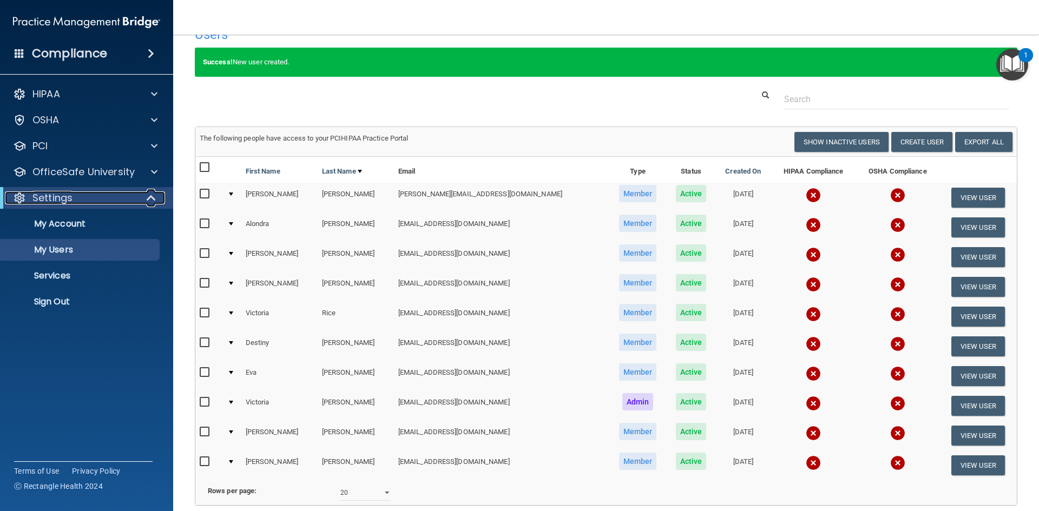
scroll to position [20, 0]
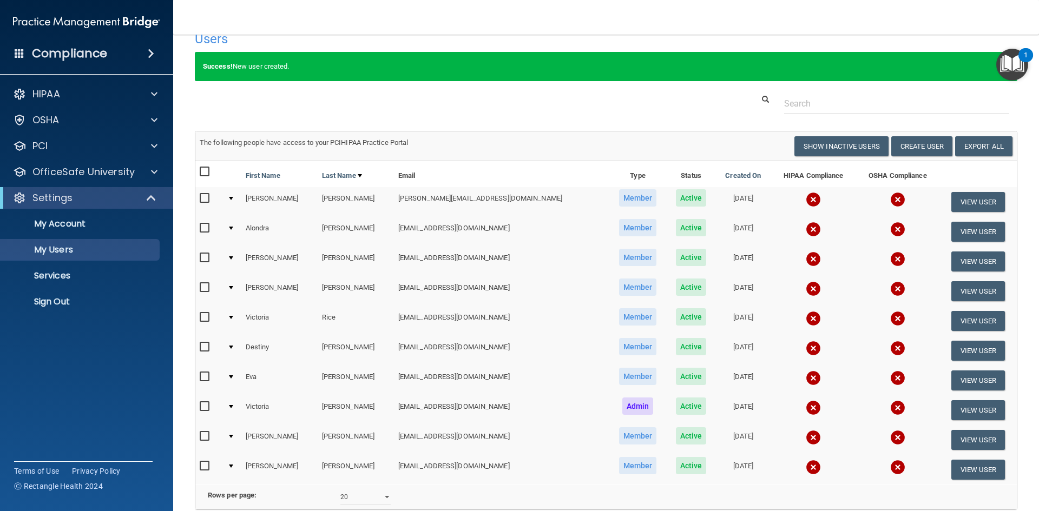
click at [1020, 59] on div "1" at bounding box center [1025, 55] width 15 height 14
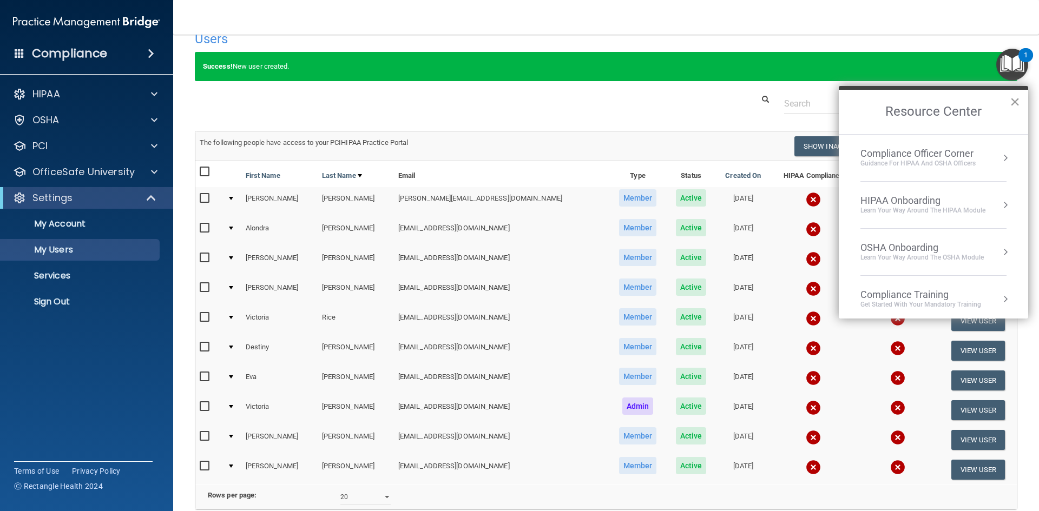
click at [1016, 104] on button "×" at bounding box center [1014, 101] width 10 height 17
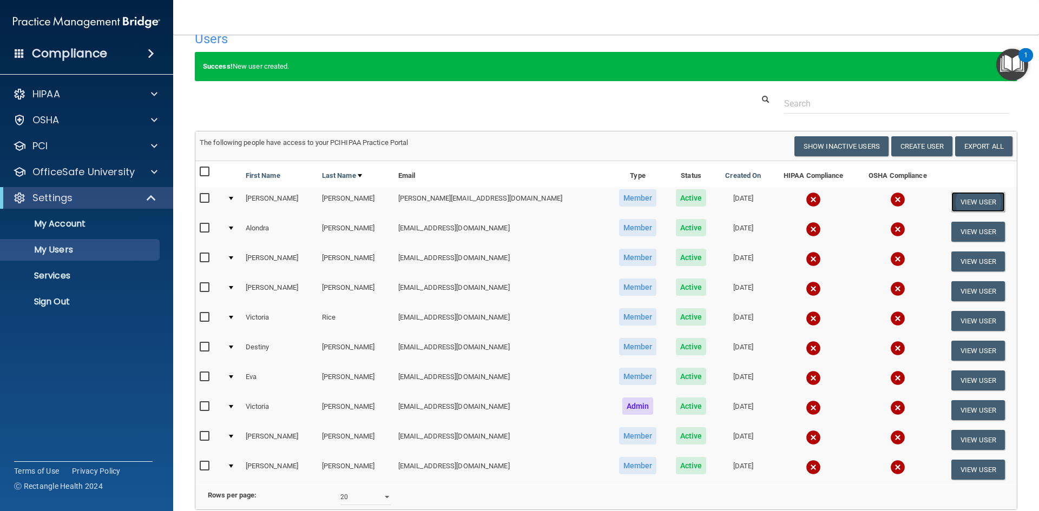
click at [977, 197] on button "View User" at bounding box center [978, 202] width 54 height 20
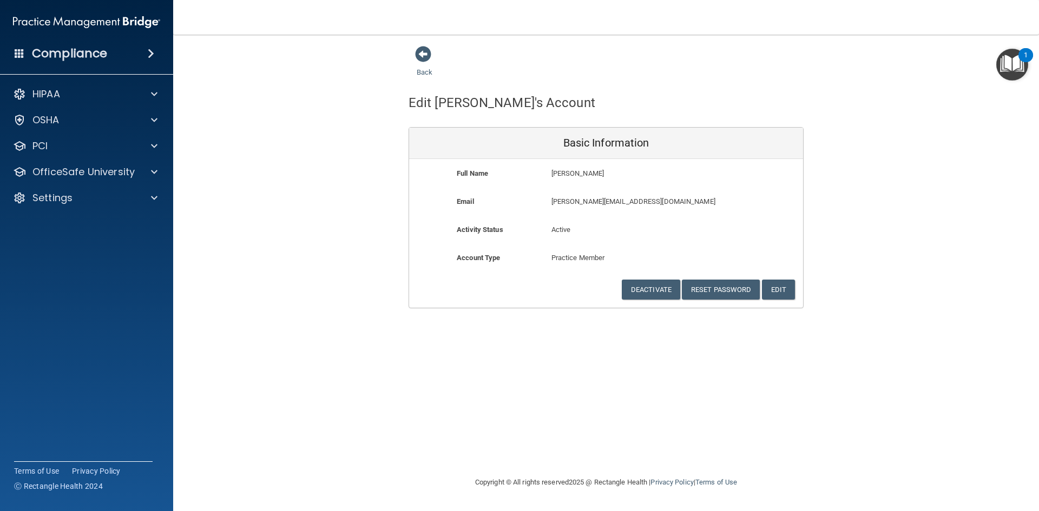
click at [151, 60] on span at bounding box center [151, 53] width 6 height 13
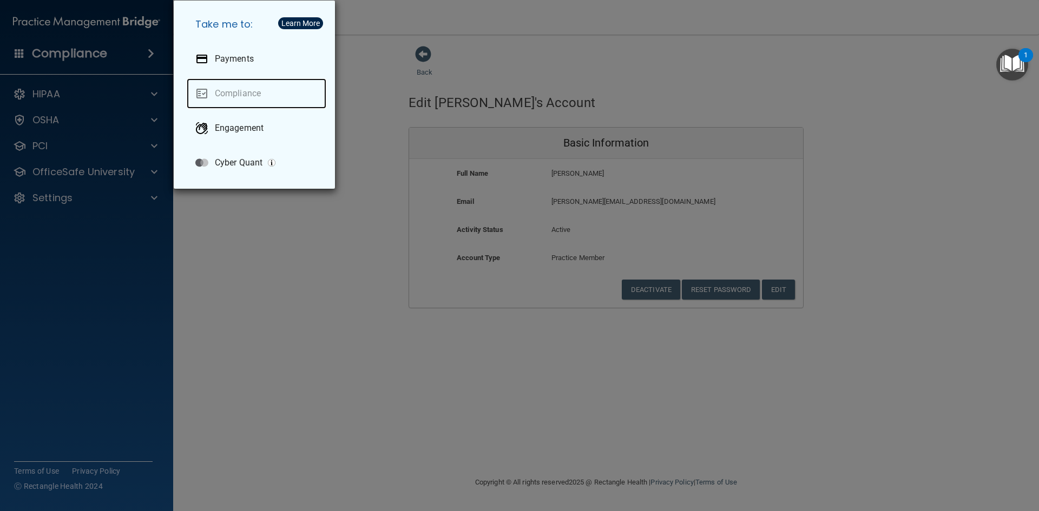
click at [248, 94] on link "Compliance" at bounding box center [257, 93] width 140 height 30
click at [268, 253] on div "Take me to: Payments Compliance Engagement Cyber Quant" at bounding box center [519, 255] width 1039 height 511
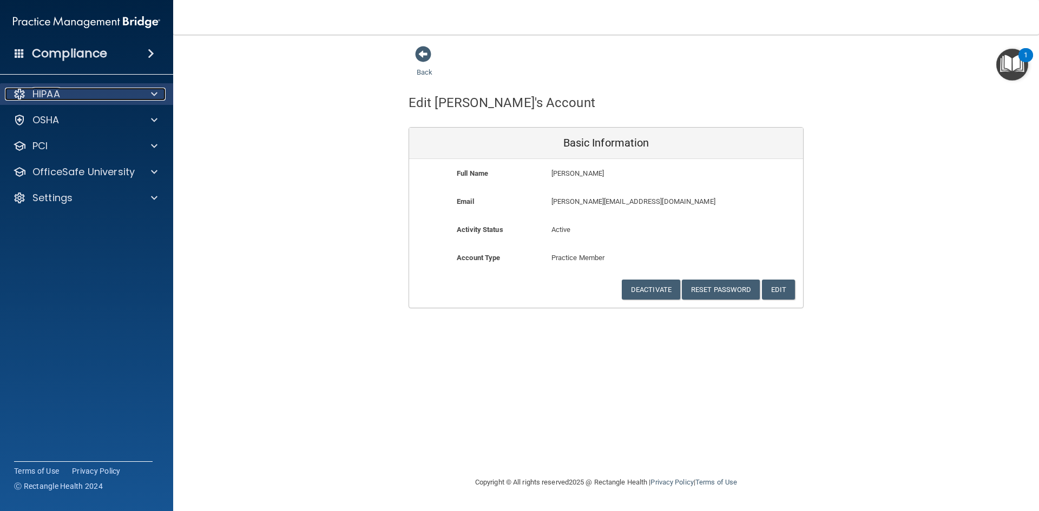
click at [157, 94] on div at bounding box center [152, 94] width 27 height 13
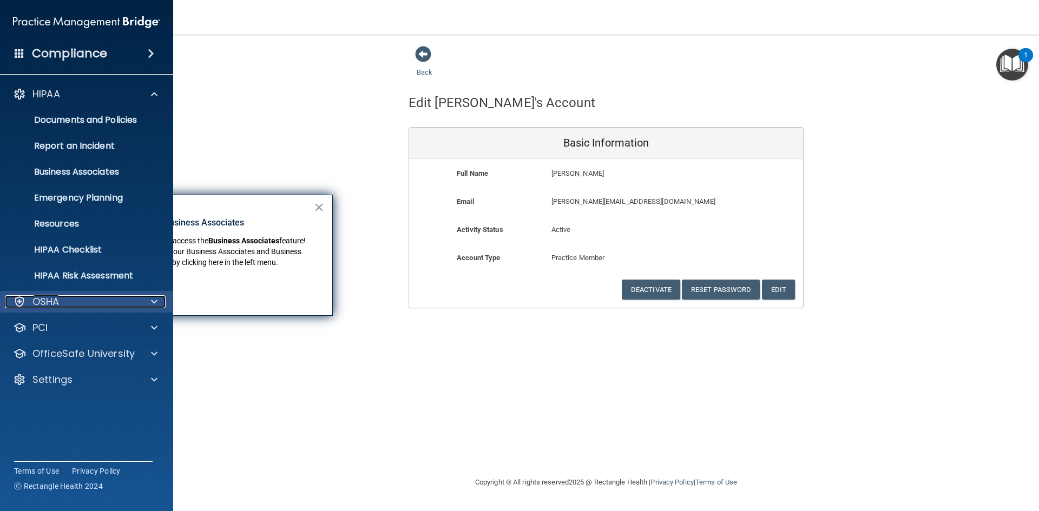
click at [137, 297] on div "OSHA" at bounding box center [72, 301] width 134 height 13
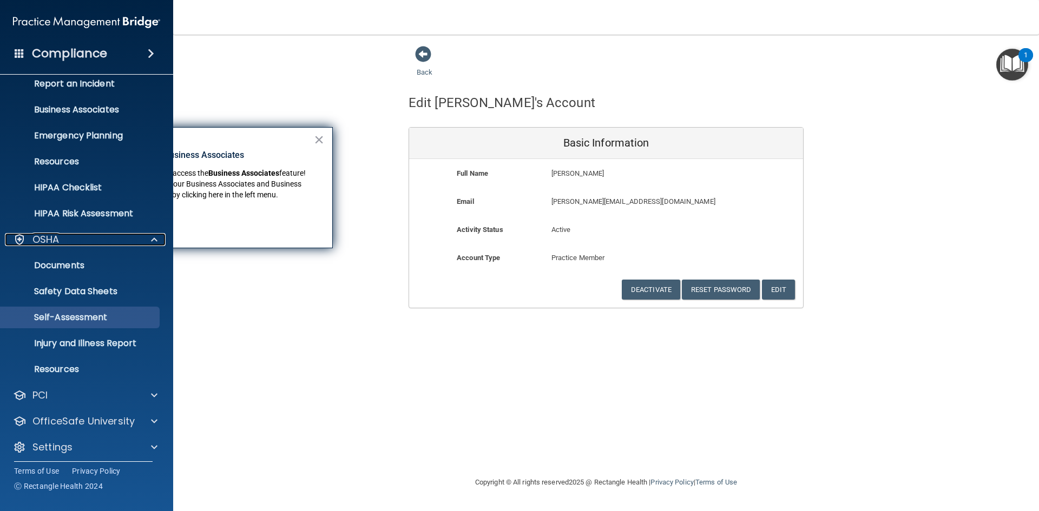
scroll to position [68, 0]
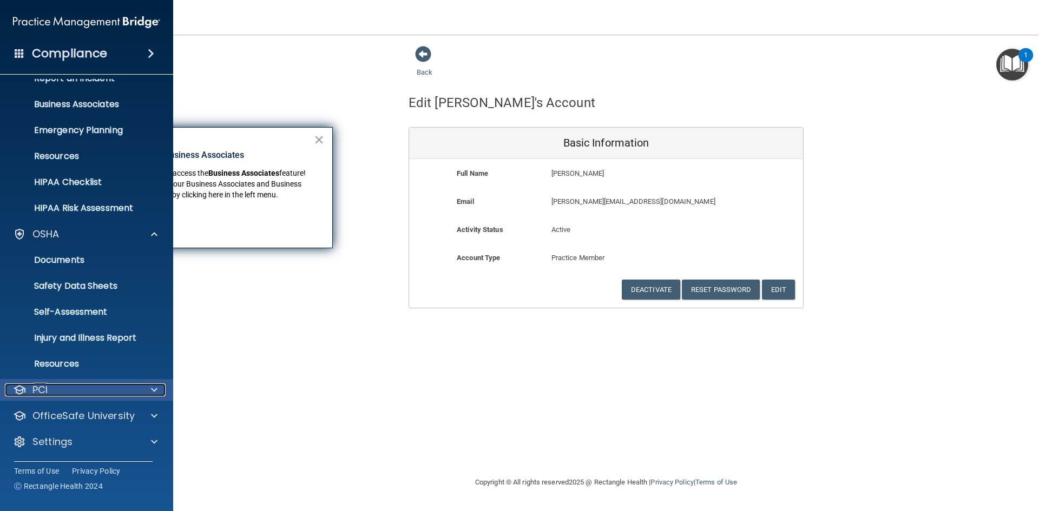
click at [147, 391] on div at bounding box center [152, 390] width 27 height 13
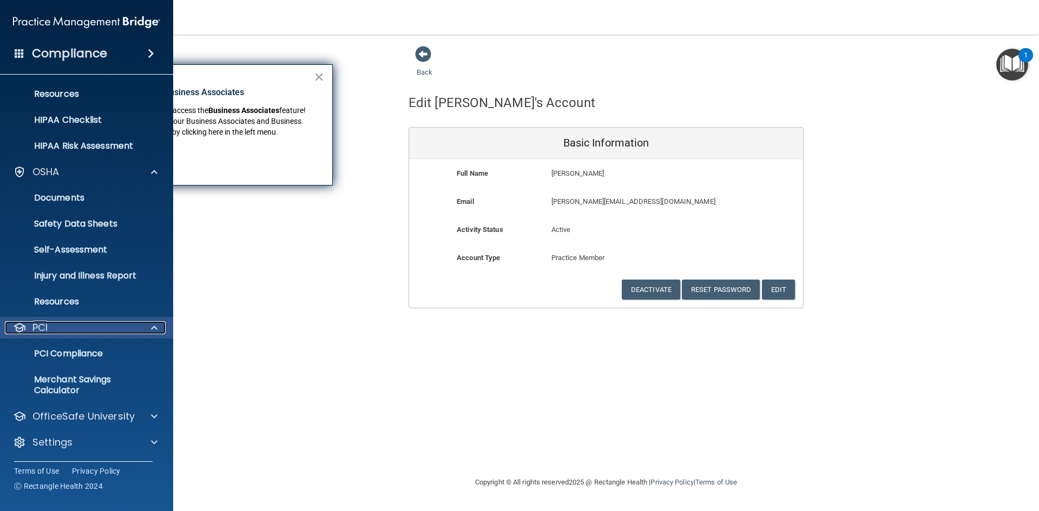
scroll to position [130, 0]
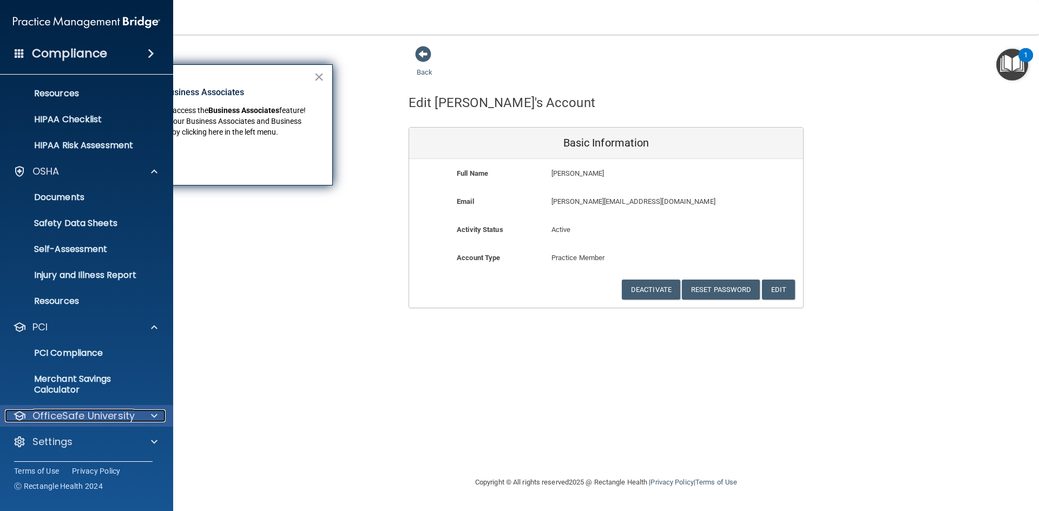
click at [149, 418] on div at bounding box center [152, 416] width 27 height 13
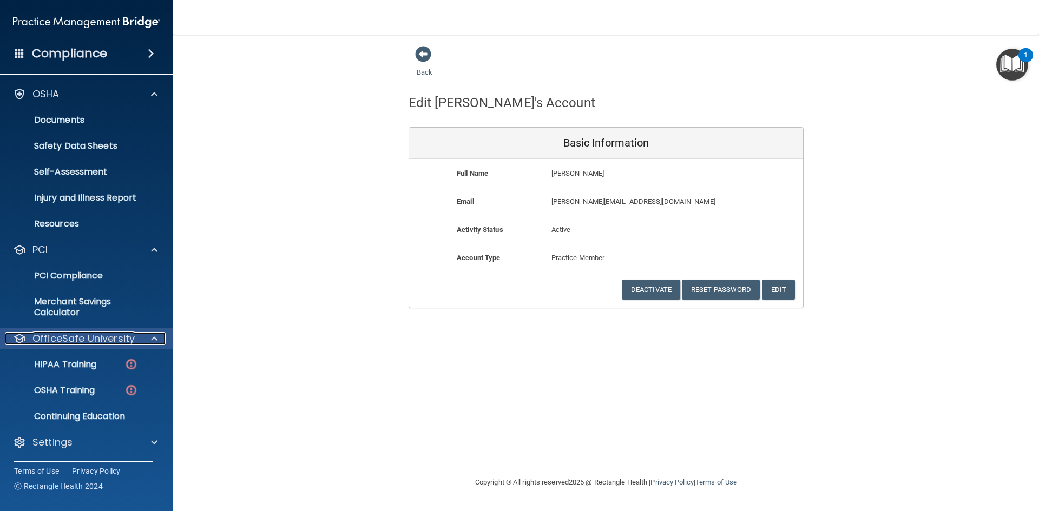
scroll to position [208, 0]
click at [111, 364] on div "HIPAA Training" at bounding box center [81, 364] width 148 height 11
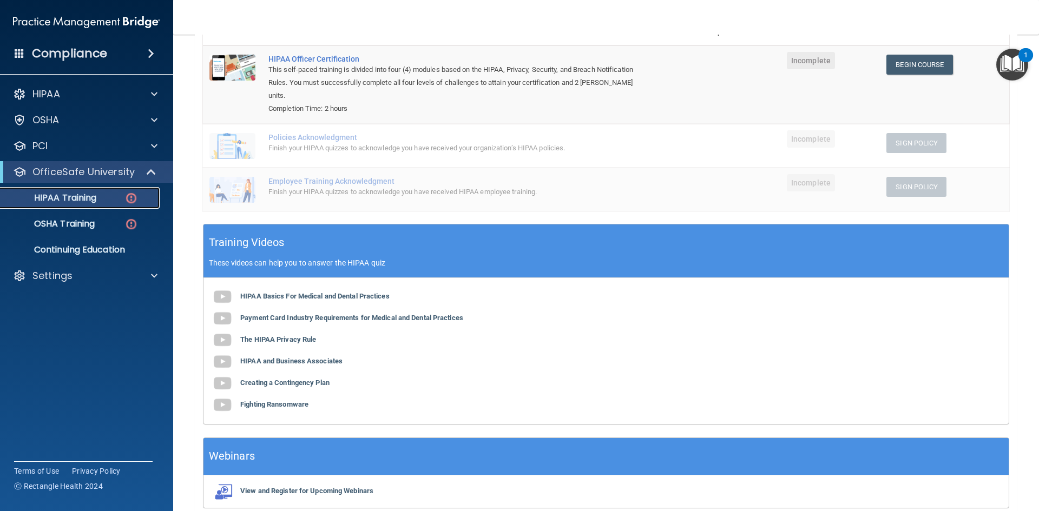
scroll to position [181, 0]
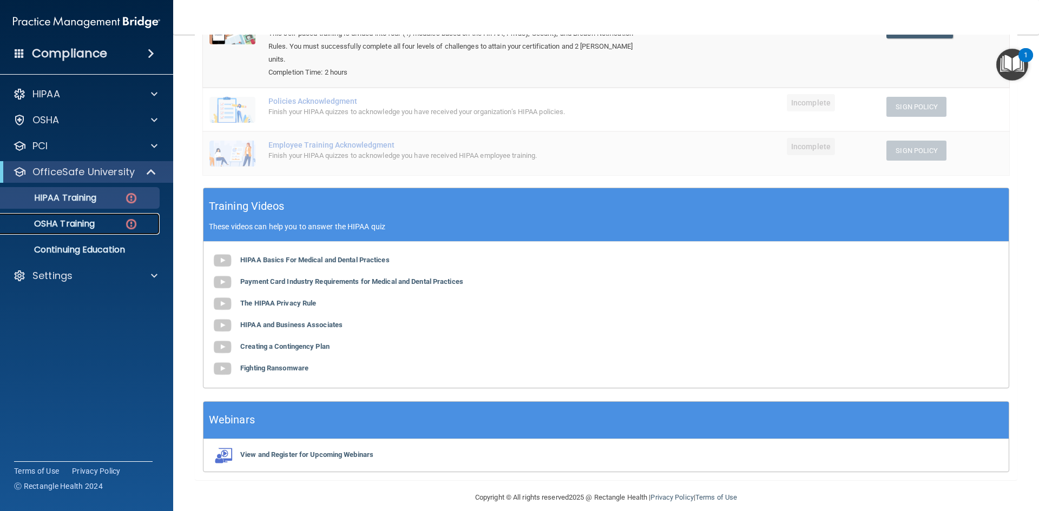
click at [91, 223] on p "OSHA Training" at bounding box center [51, 224] width 88 height 11
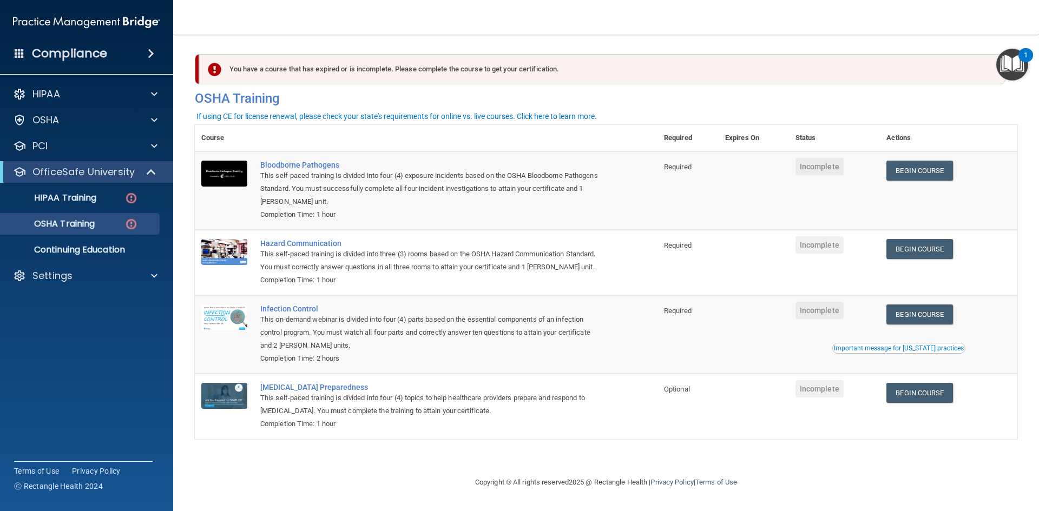
click at [127, 47] on div "Compliance" at bounding box center [86, 54] width 173 height 24
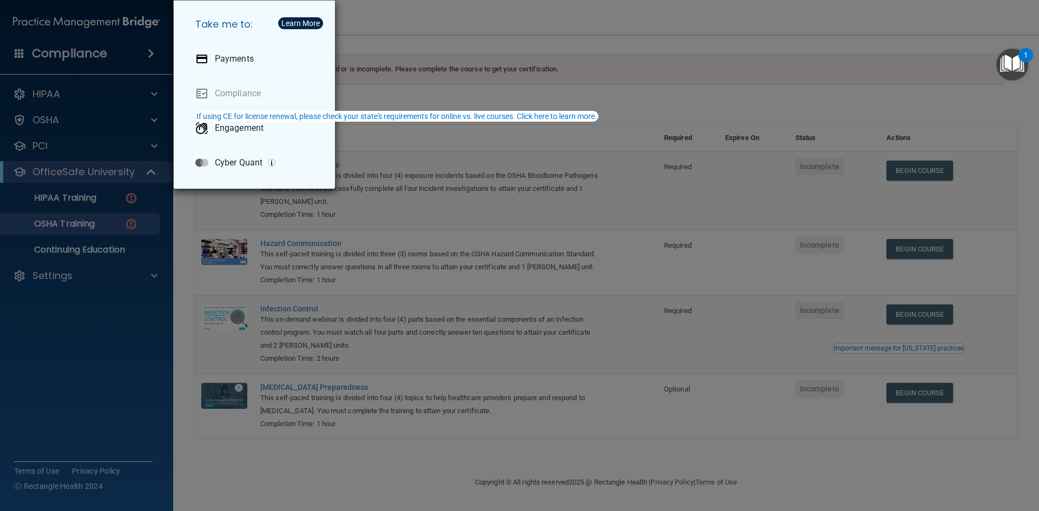
click at [392, 23] on div "Take me to: Payments Compliance Engagement Cyber Quant" at bounding box center [519, 255] width 1039 height 511
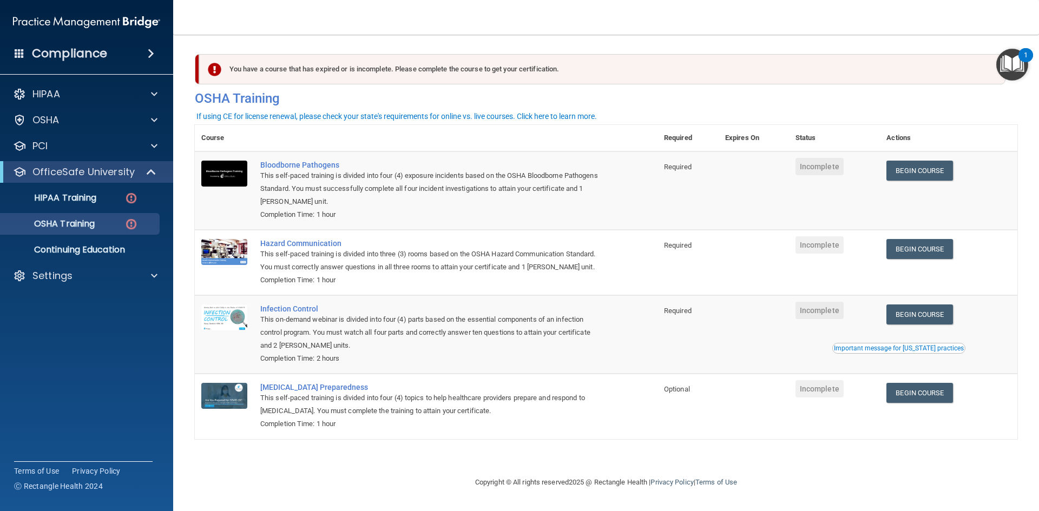
click at [16, 49] on span at bounding box center [20, 53] width 10 height 10
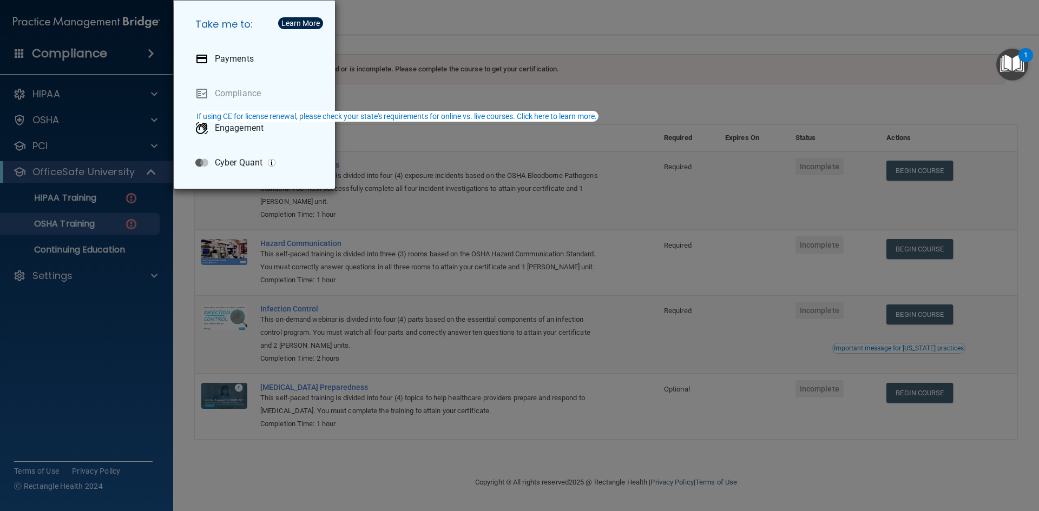
click at [146, 171] on div "Take me to: Payments Compliance Engagement Cyber Quant" at bounding box center [519, 255] width 1039 height 511
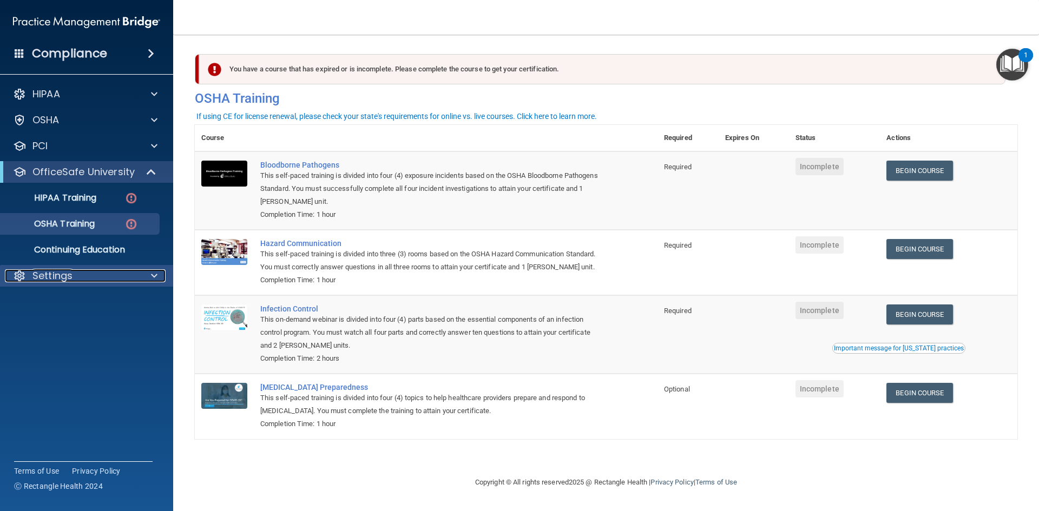
click at [150, 278] on div at bounding box center [152, 275] width 27 height 13
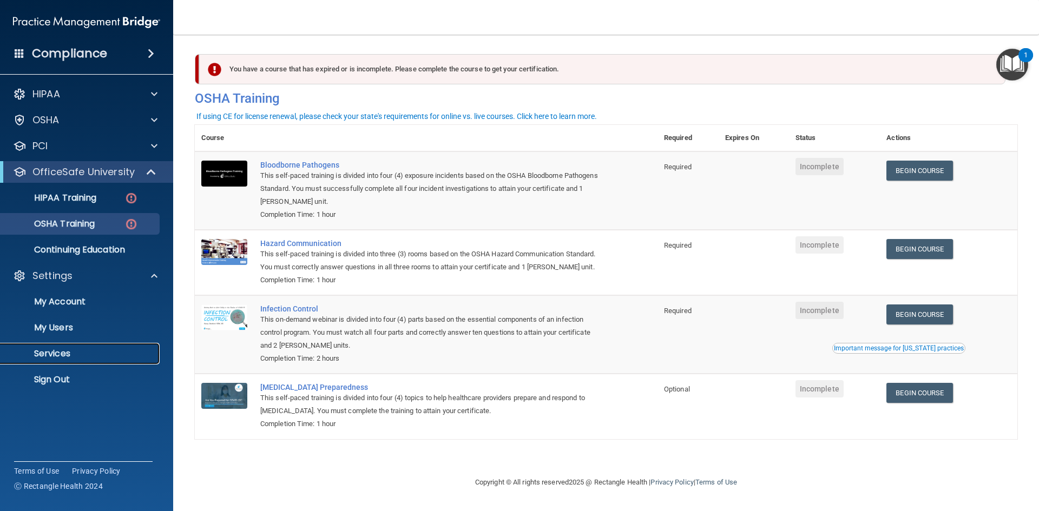
click at [60, 360] on link "Services" at bounding box center [74, 354] width 170 height 22
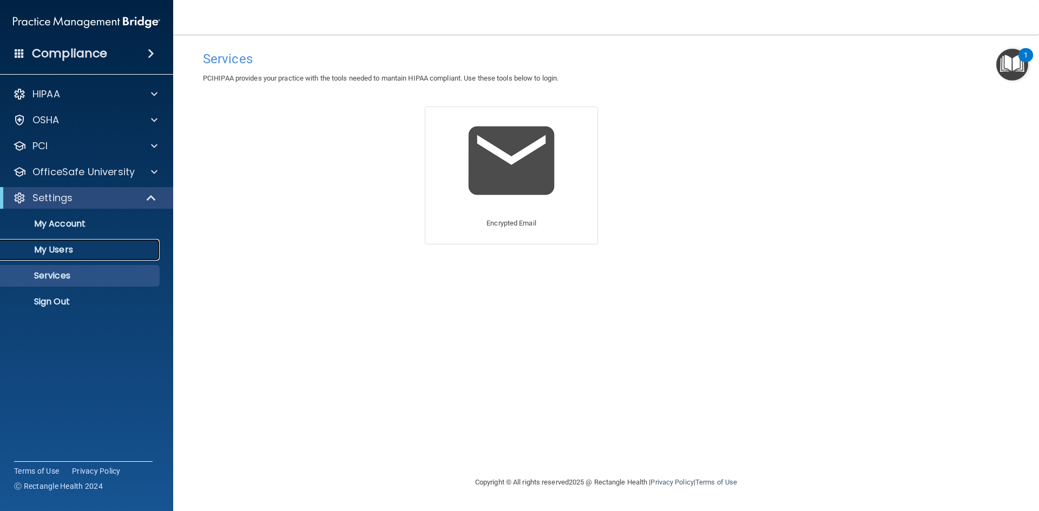
click at [87, 249] on p "My Users" at bounding box center [81, 250] width 148 height 11
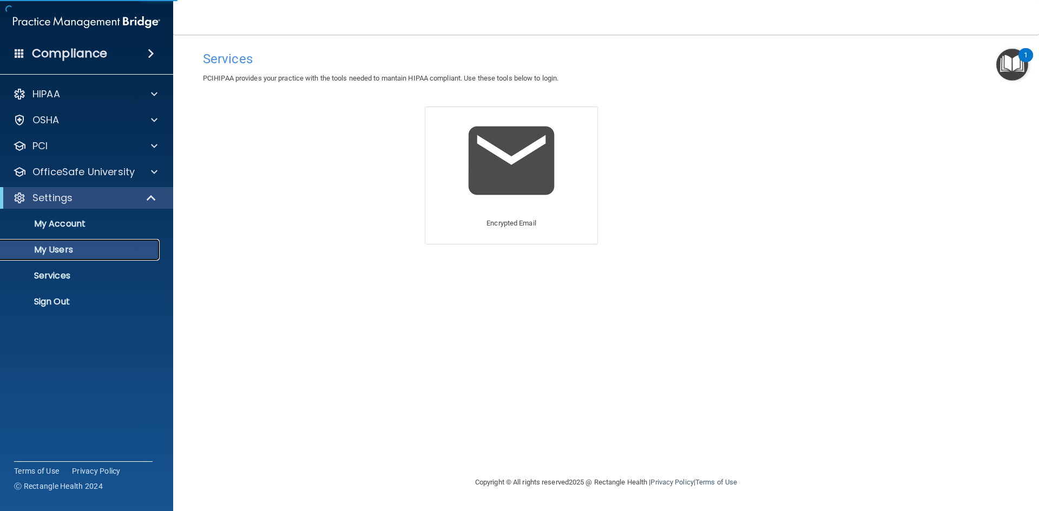
select select "20"
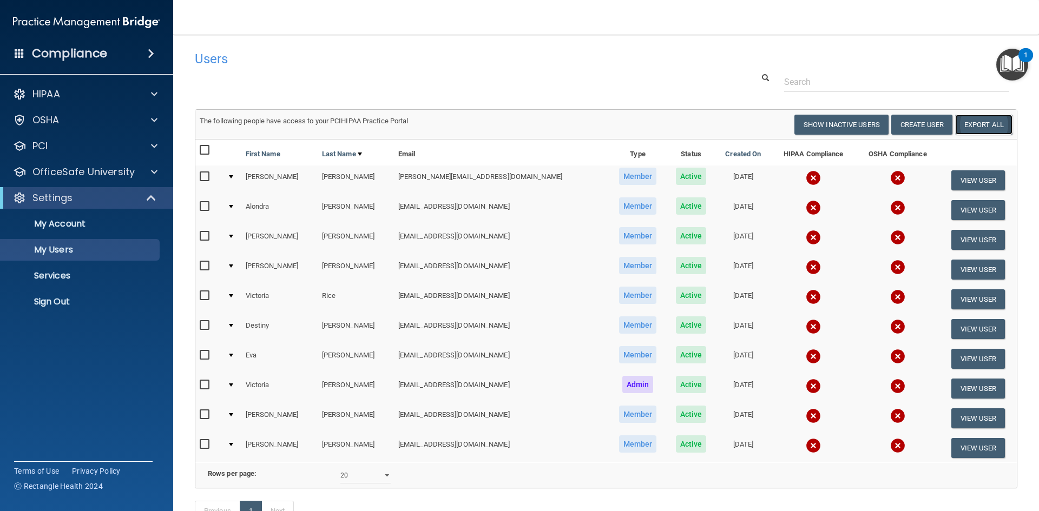
click at [987, 125] on link "Export All" at bounding box center [983, 125] width 57 height 20
click at [1015, 61] on img "Open Resource Center, 1 new notification" at bounding box center [1012, 65] width 32 height 32
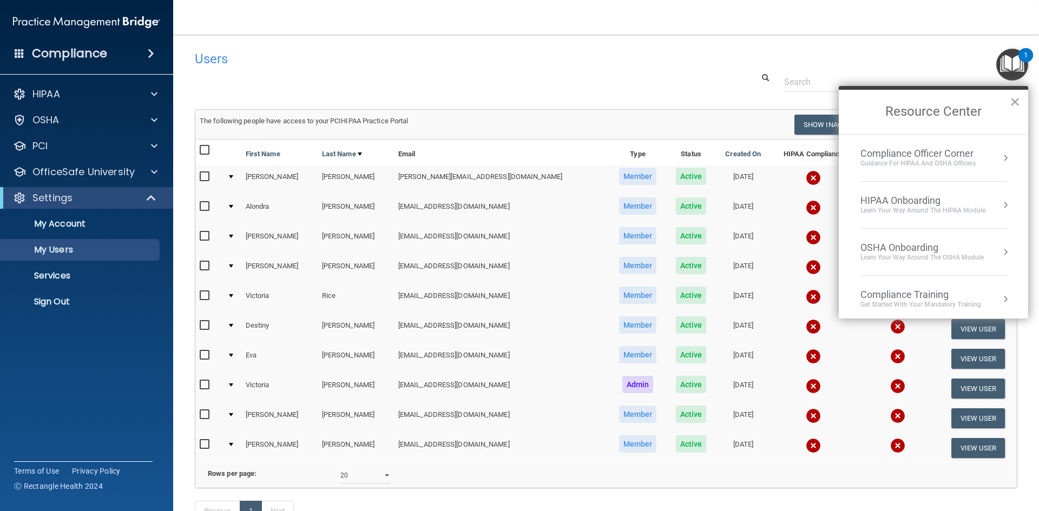
click at [1000, 155] on button "Resource Center" at bounding box center [1005, 158] width 11 height 11
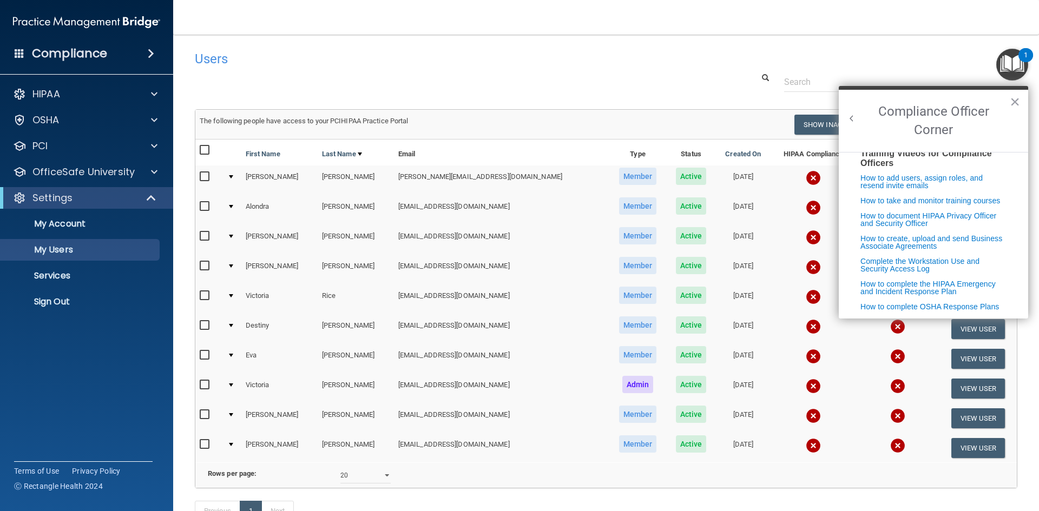
scroll to position [216, 0]
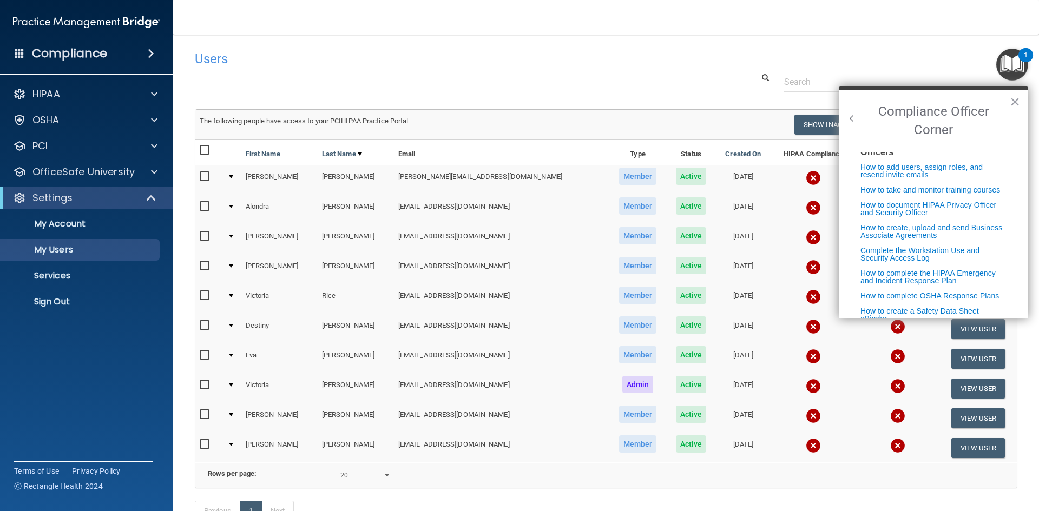
click at [203, 173] on input "checkbox" at bounding box center [206, 177] width 12 height 9
checkbox input "true"
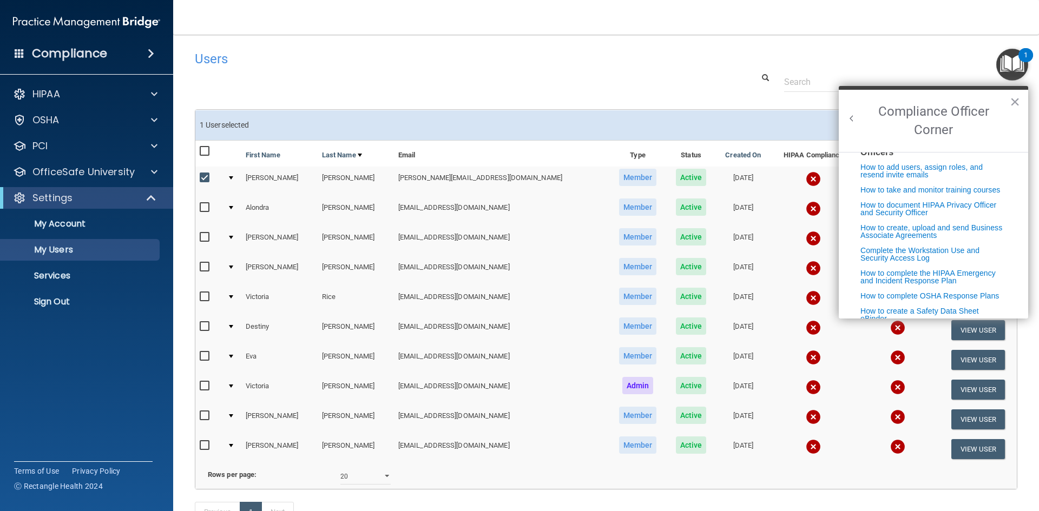
click at [206, 151] on input "checkbox" at bounding box center [206, 151] width 12 height 9
checkbox input "true"
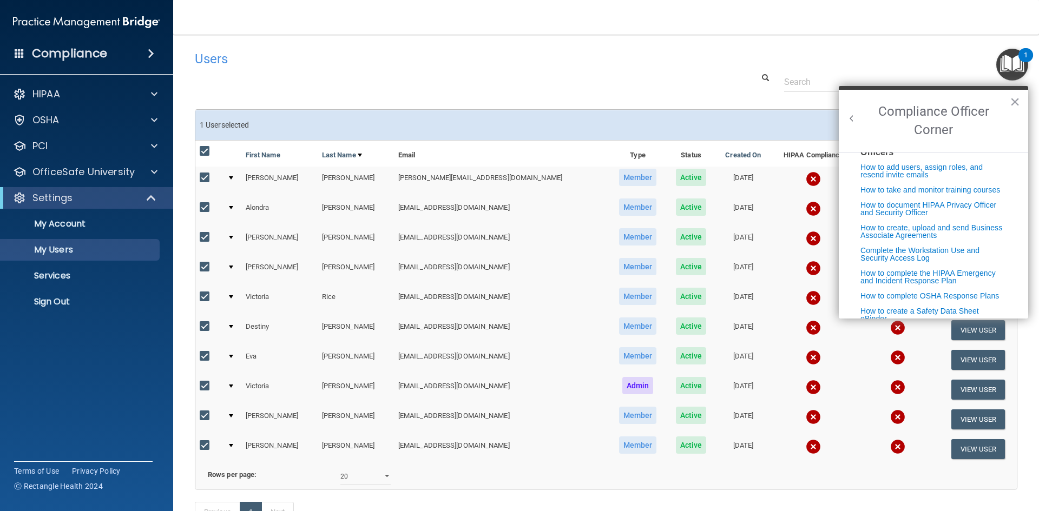
checkbox input "true"
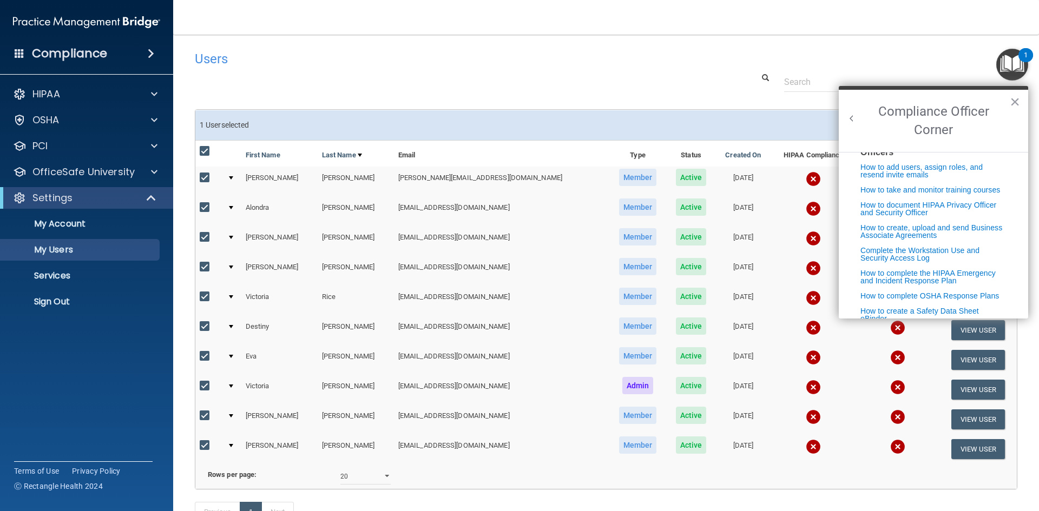
checkbox input "true"
click at [1015, 102] on button "×" at bounding box center [1014, 101] width 10 height 17
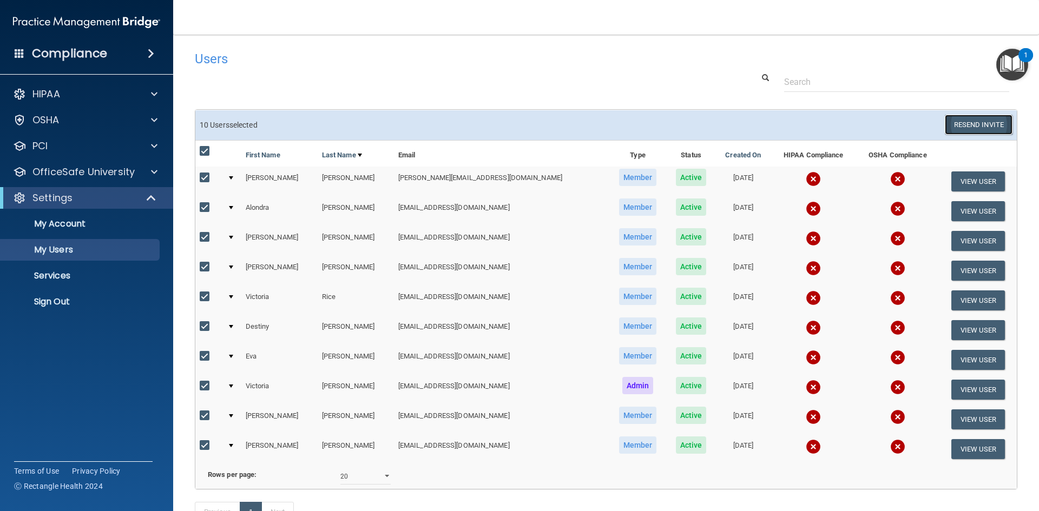
click at [963, 124] on button "Resend Invite" at bounding box center [979, 125] width 68 height 20
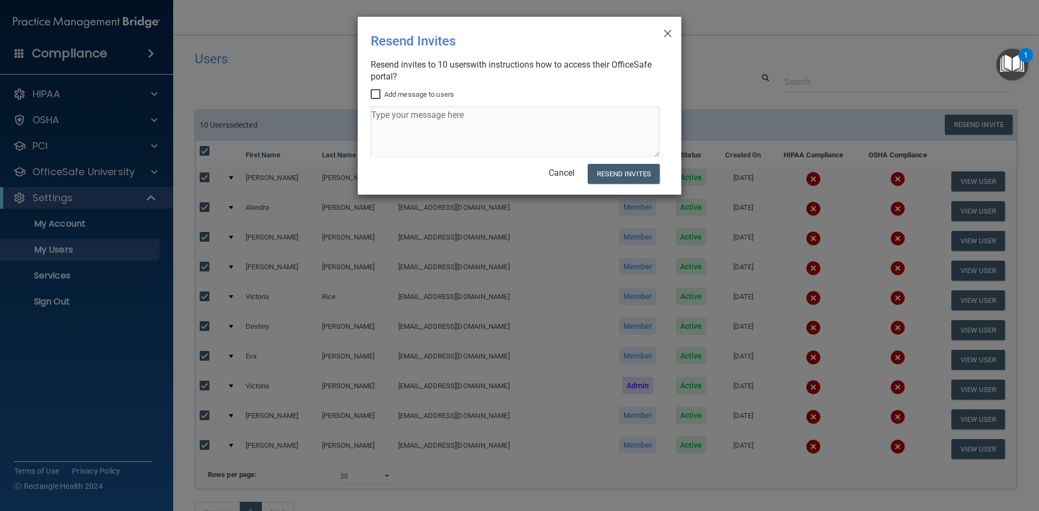
click at [374, 94] on input "Add message to users" at bounding box center [377, 94] width 12 height 9
checkbox input "true"
click at [410, 114] on textarea at bounding box center [515, 132] width 289 height 51
click at [414, 115] on textarea "Hello team. We are behind on our OSHA and HIPAA compliance. Be sure to complete…" at bounding box center [515, 132] width 289 height 51
type textarea "Hello team! We are behind on our OSHA and HIPAA compliance. Be sure to complete…"
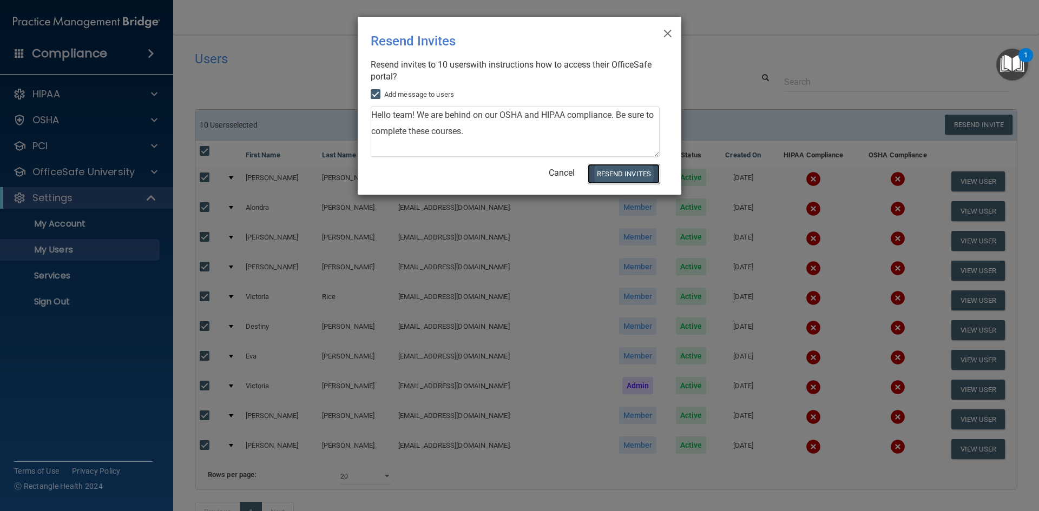
click at [630, 172] on button "Resend Invites" at bounding box center [623, 174] width 72 height 20
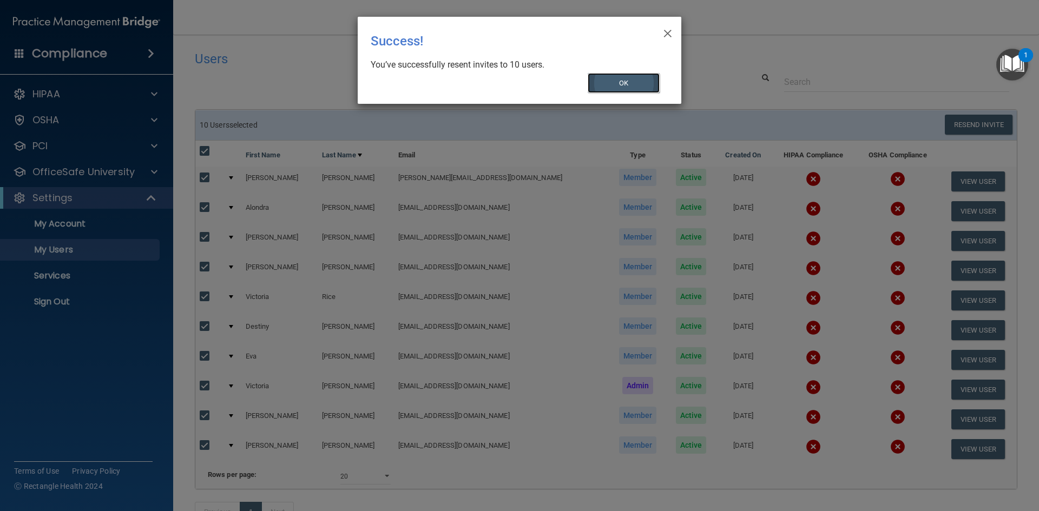
click at [623, 79] on button "OK" at bounding box center [623, 83] width 72 height 20
